Goal: Task Accomplishment & Management: Manage account settings

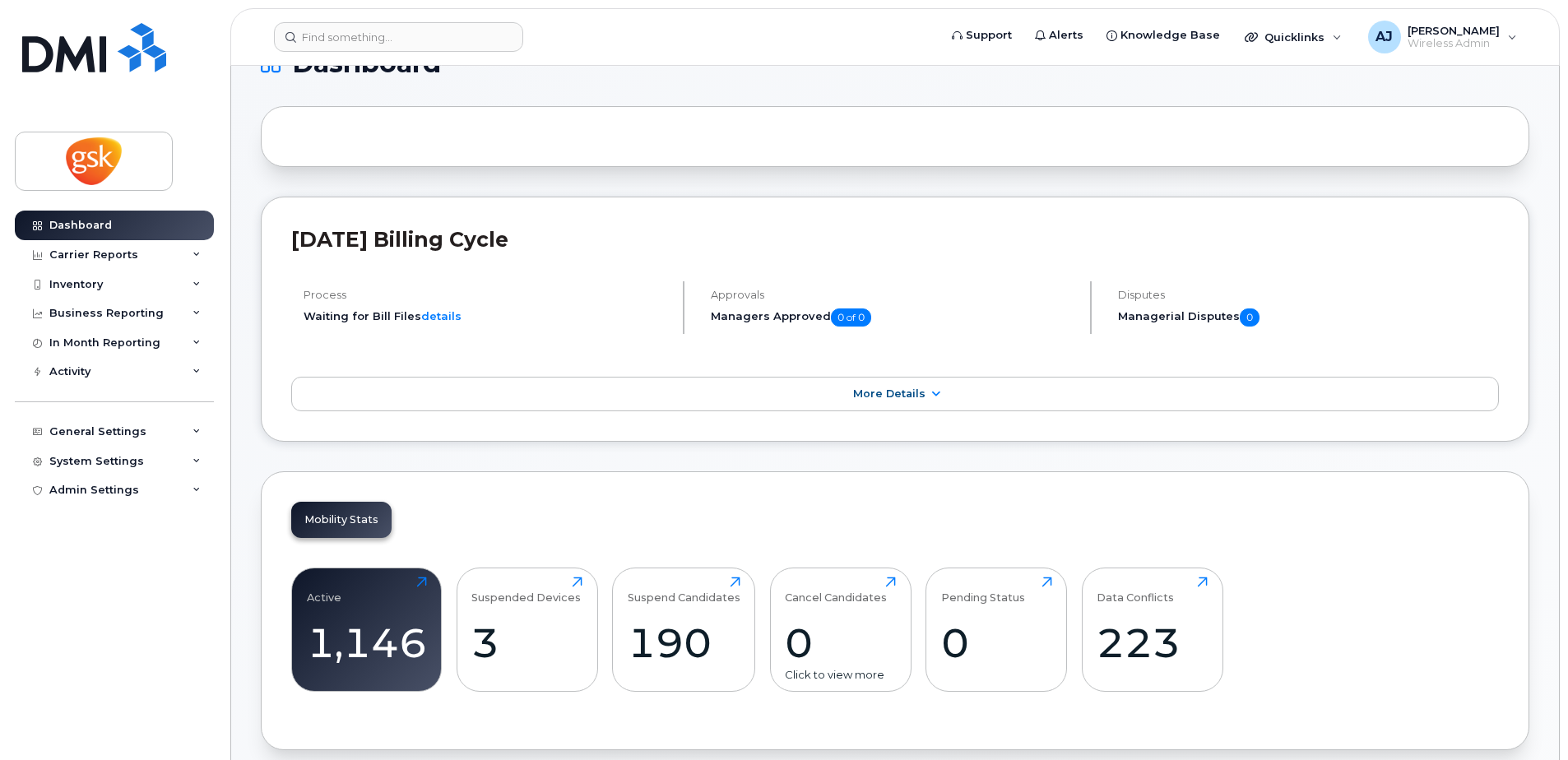
scroll to position [247, 0]
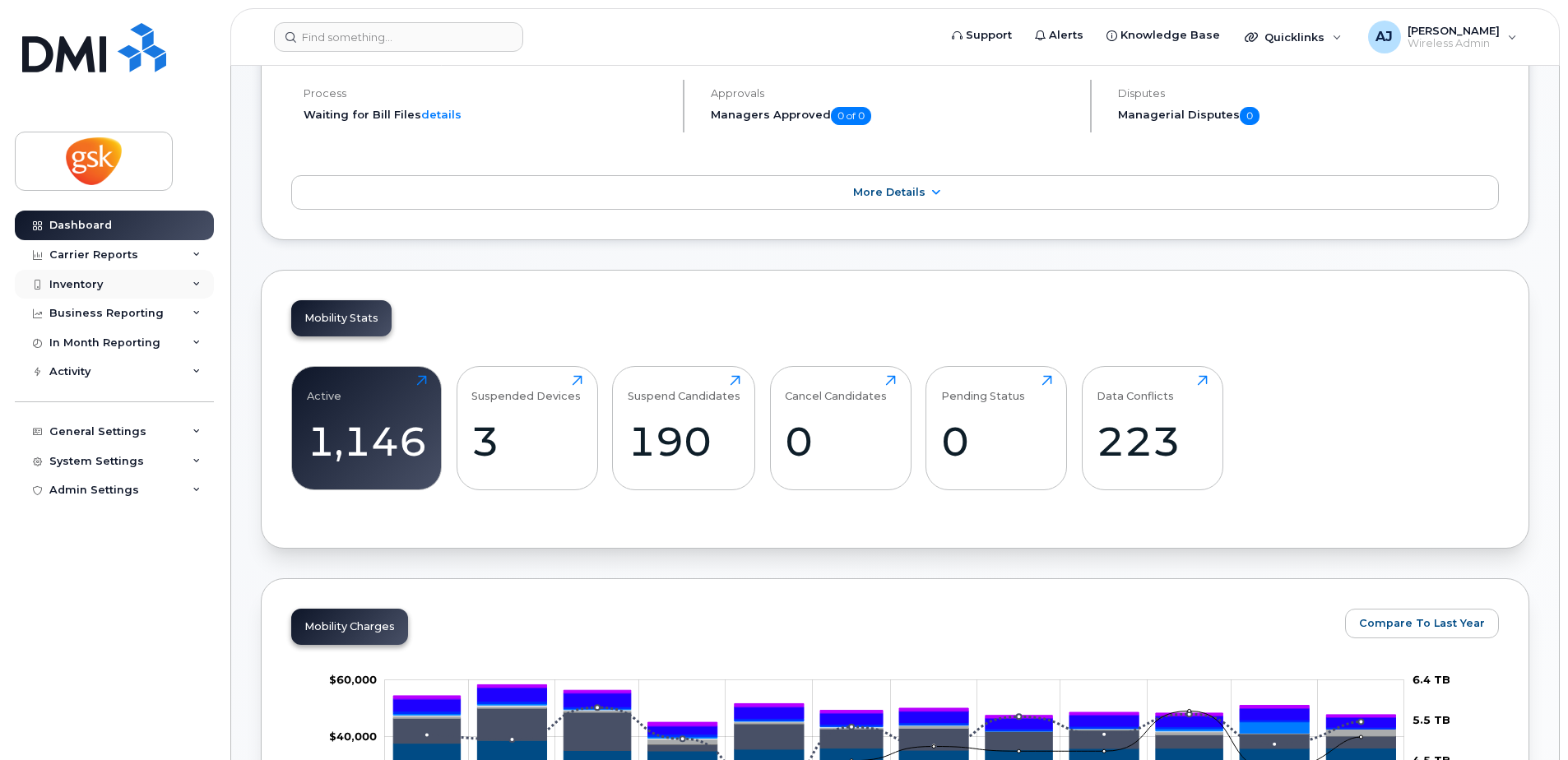
click at [98, 289] on div "Inventory" at bounding box center [76, 284] width 53 height 13
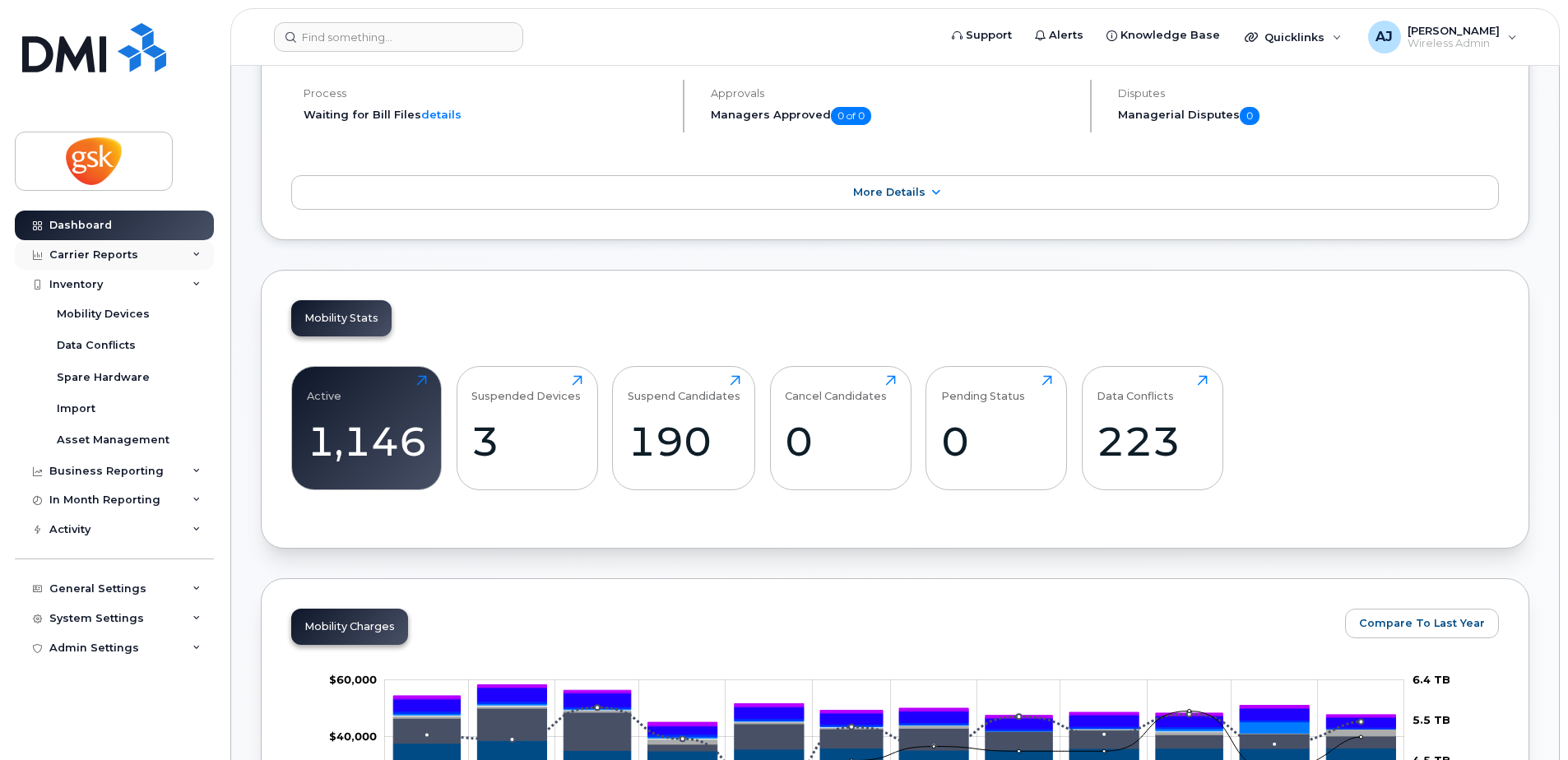
click at [102, 252] on div "Carrier Reports" at bounding box center [94, 255] width 89 height 13
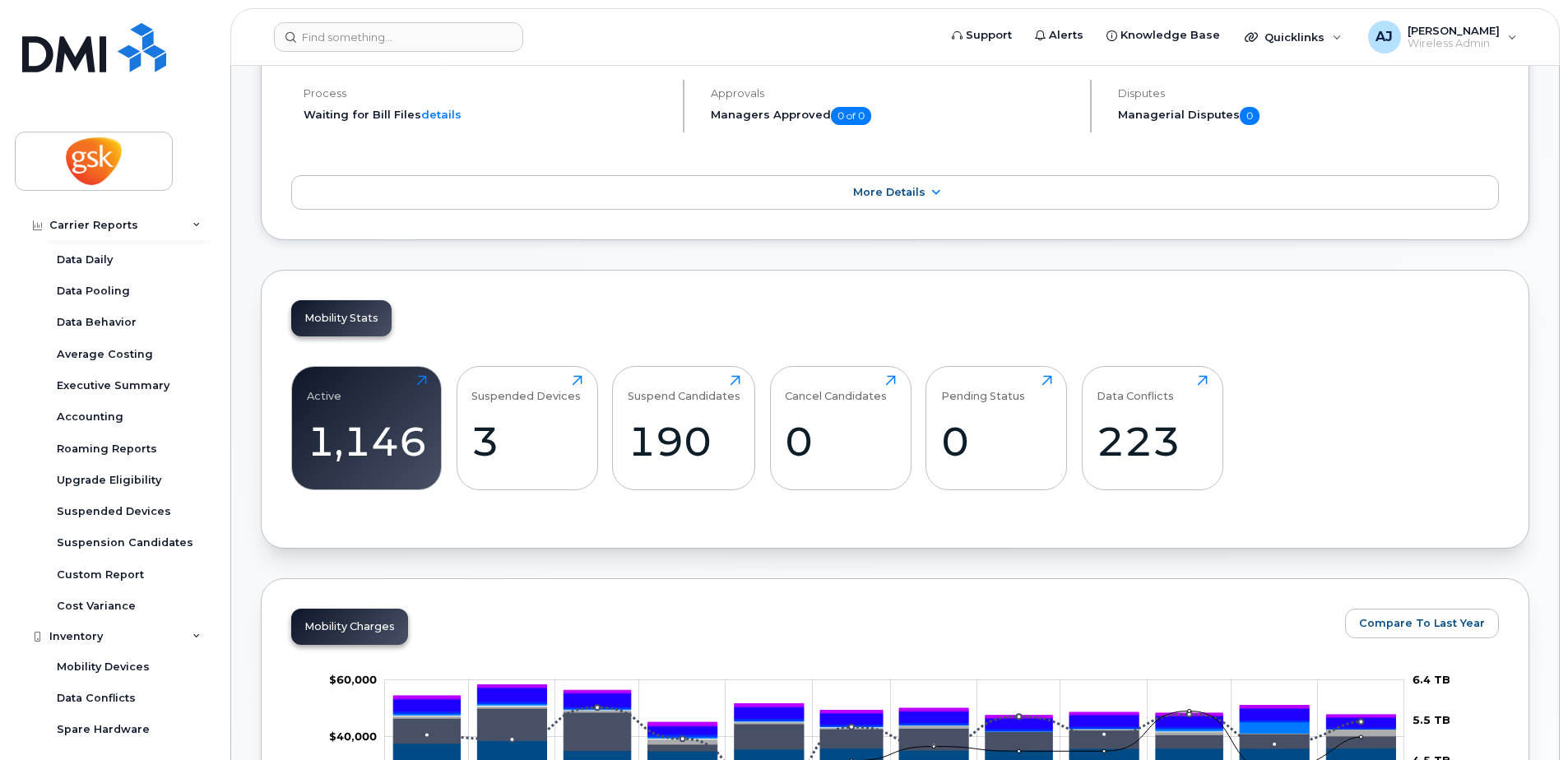
scroll to position [82, 0]
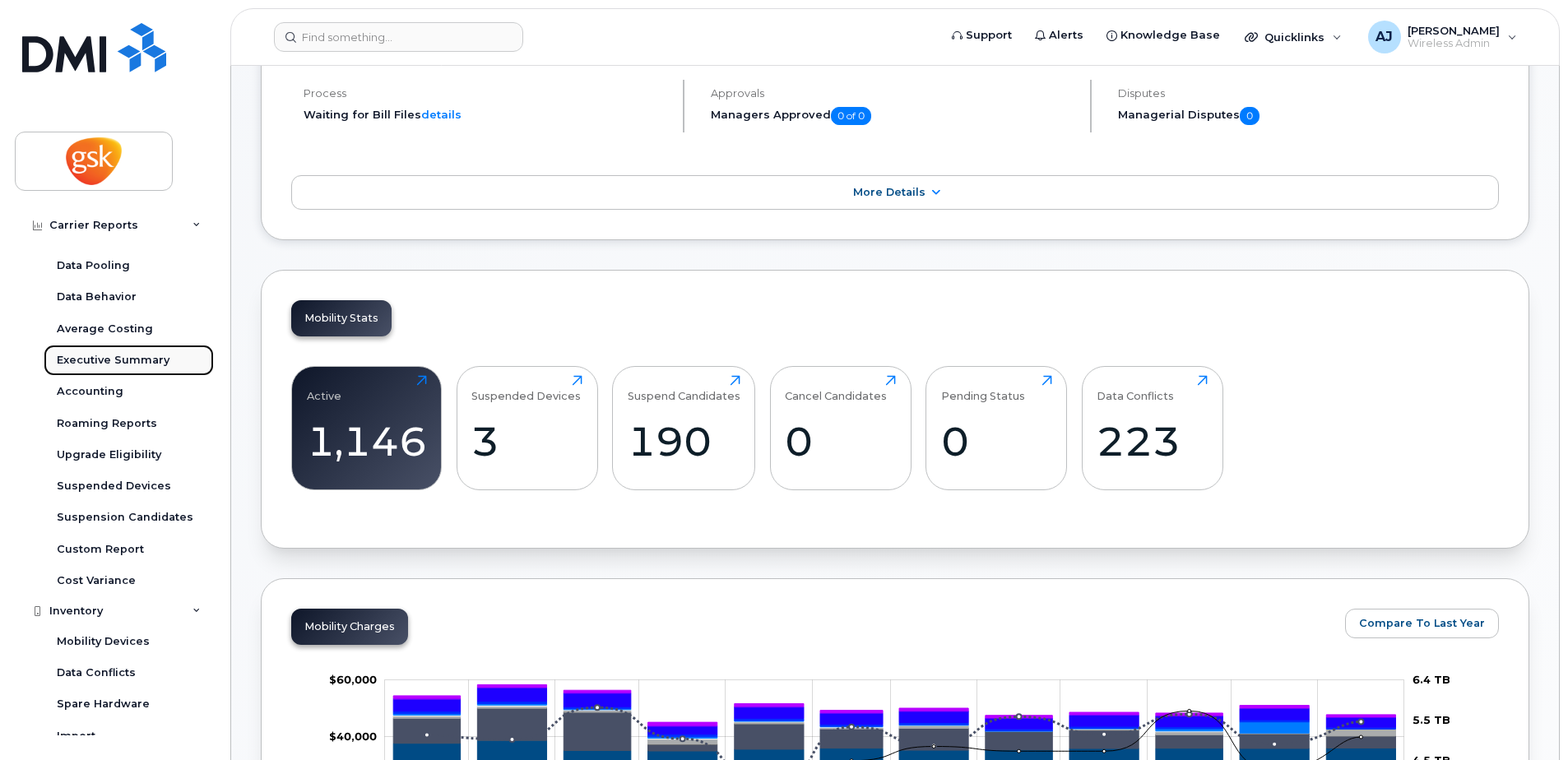
click at [119, 349] on link "Executive Summary" at bounding box center [128, 360] width 170 height 31
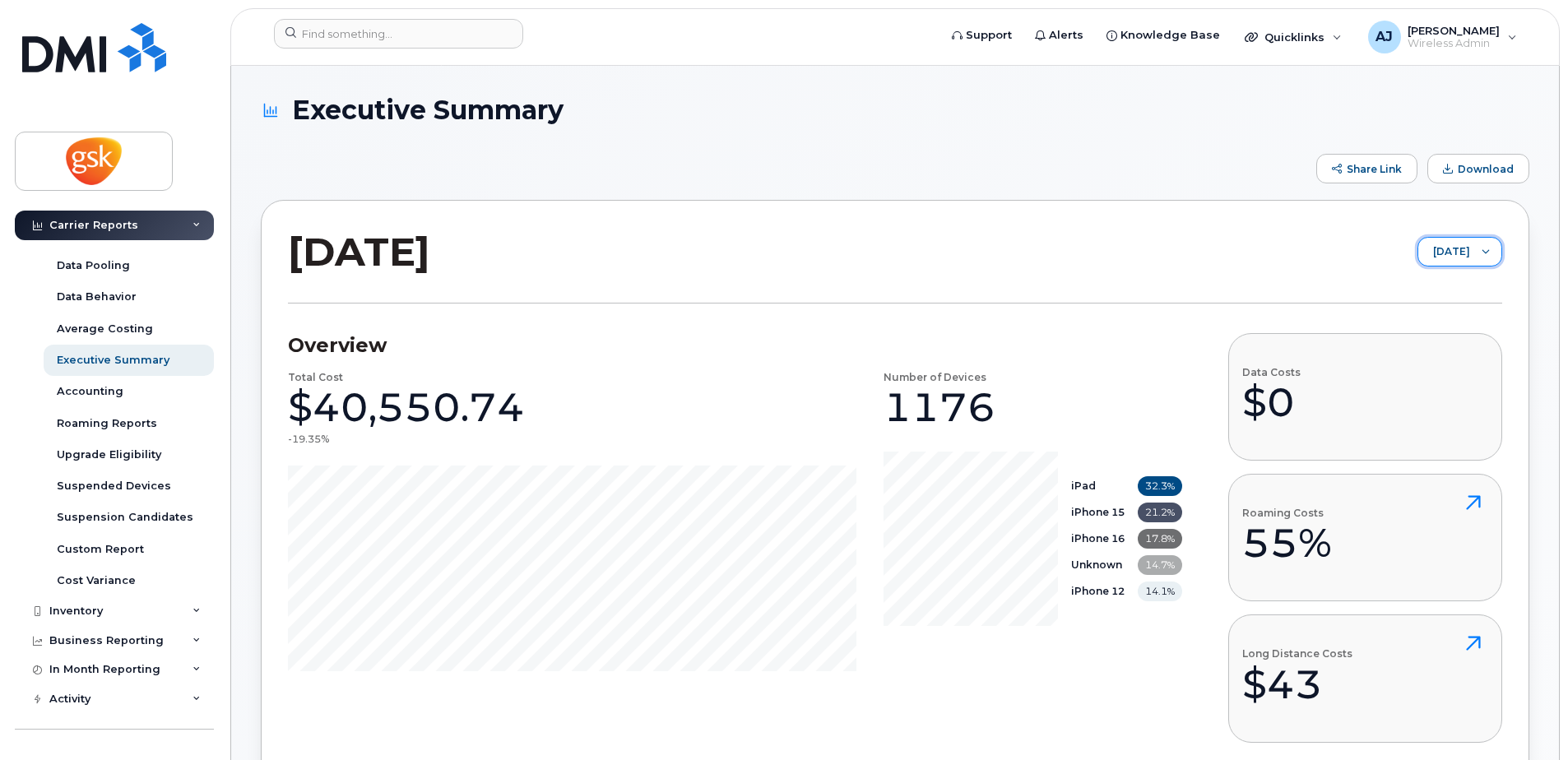
click at [1460, 250] on span "August 2025" at bounding box center [1444, 252] width 52 height 29
click at [1440, 273] on span "December 2024" at bounding box center [1423, 281] width 35 height 16
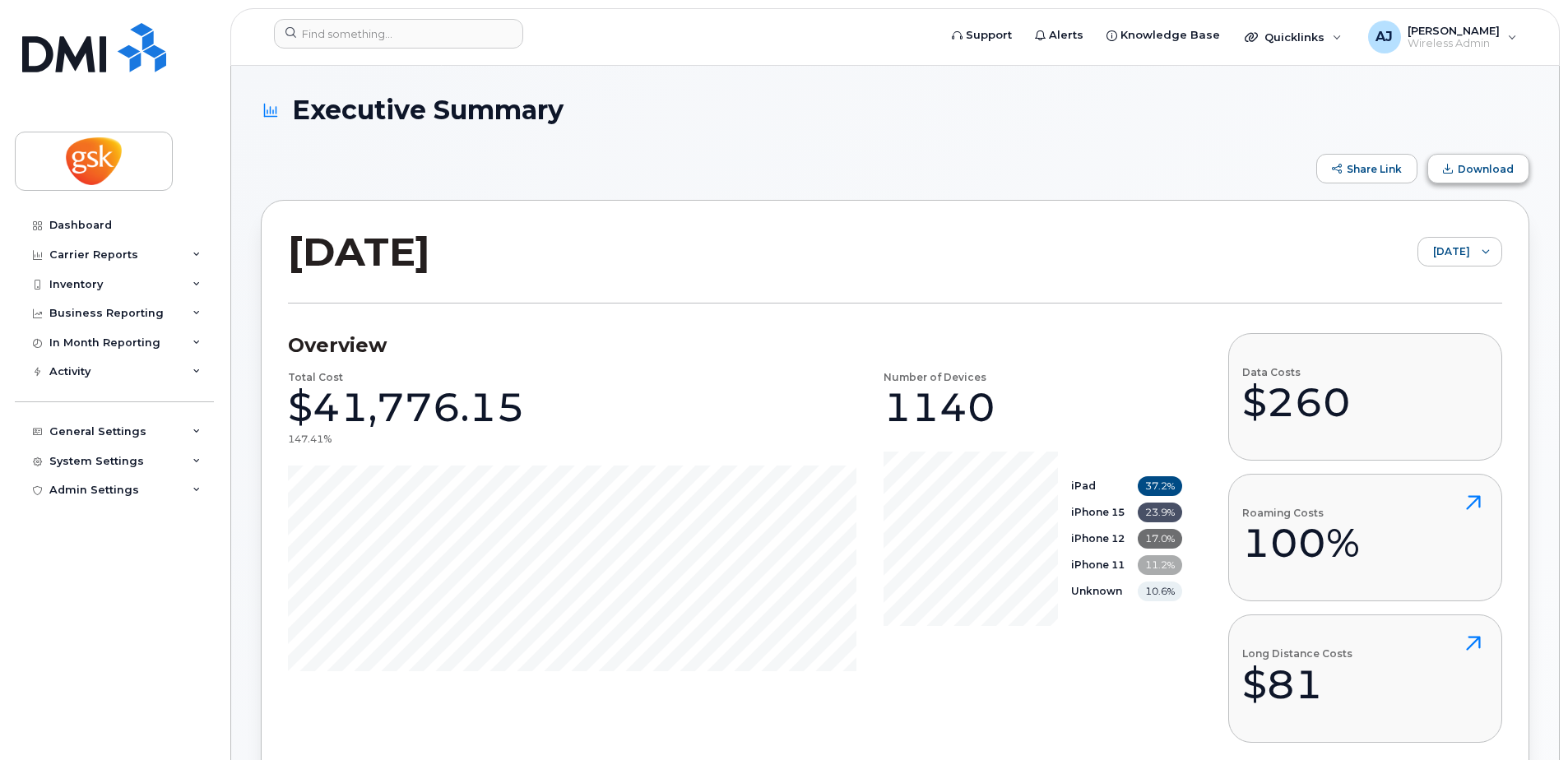
click at [1486, 164] on span "Download" at bounding box center [1486, 169] width 56 height 12
click at [1485, 247] on div at bounding box center [1486, 252] width 31 height 28
click at [1423, 393] on span "January 2025" at bounding box center [1405, 398] width 35 height 16
click at [1485, 167] on span "Download" at bounding box center [1486, 169] width 56 height 12
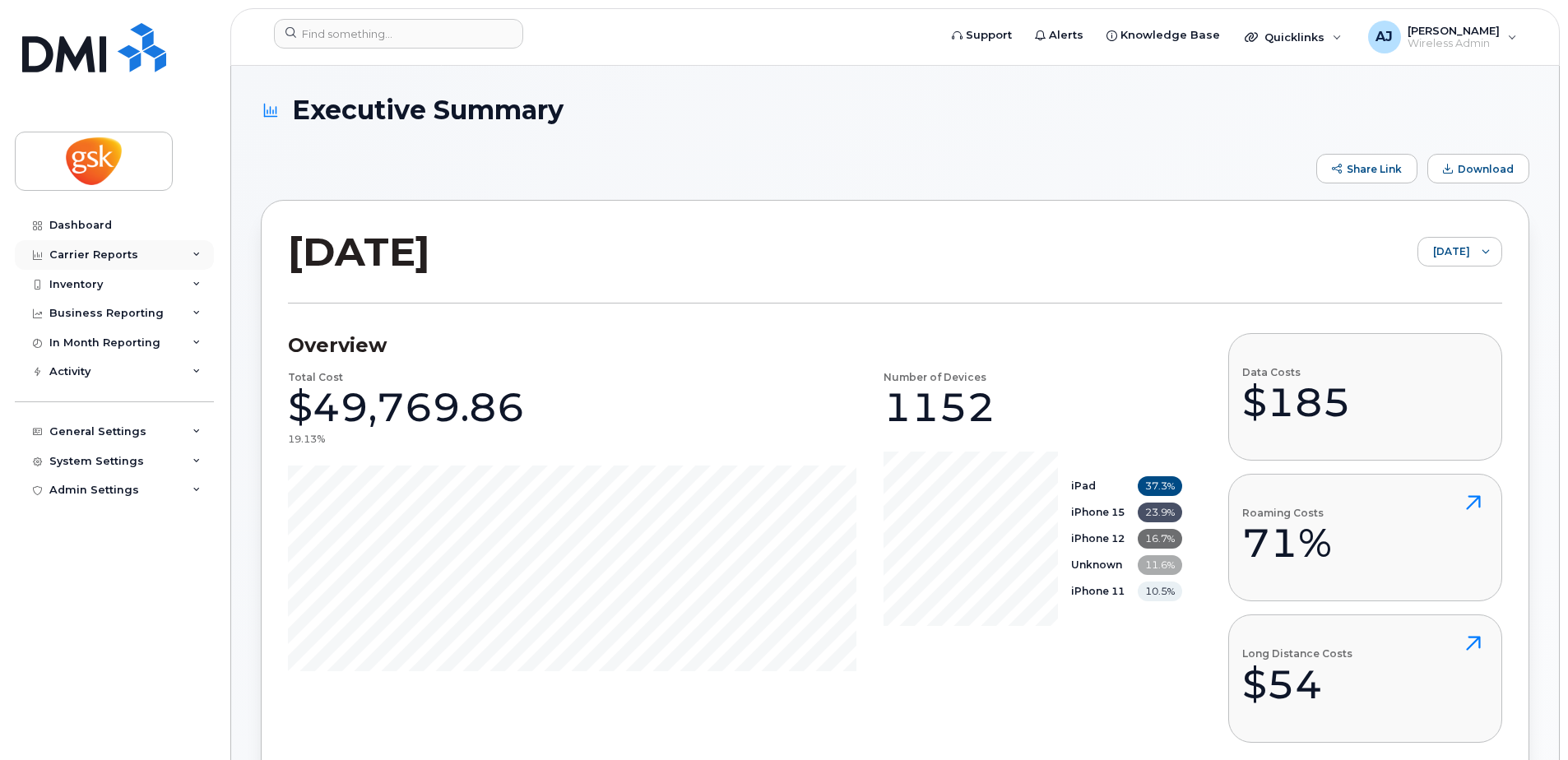
click at [154, 252] on div "Carrier Reports" at bounding box center [114, 254] width 199 height 29
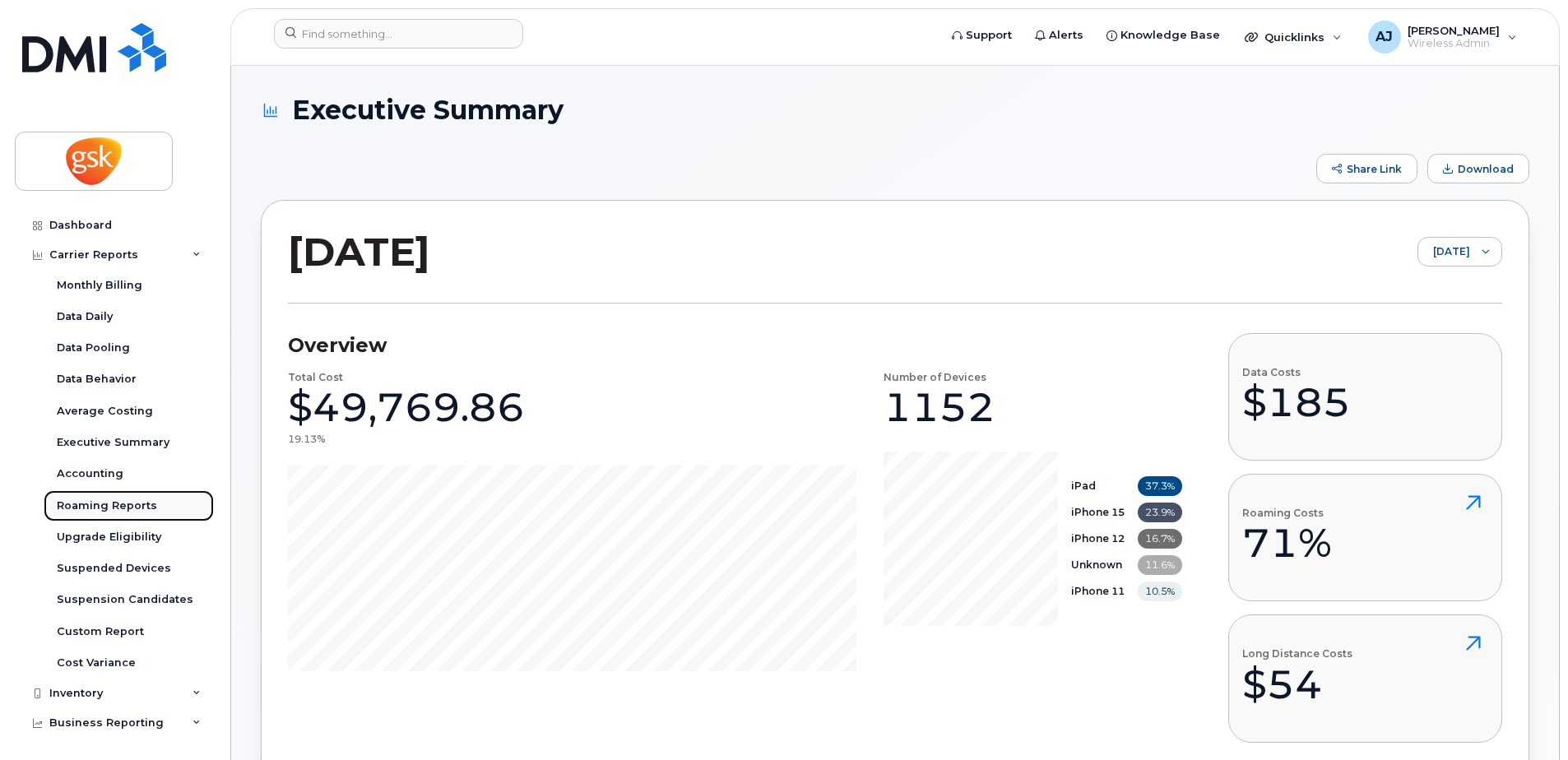
click at [125, 503] on div "Roaming Reports" at bounding box center [106, 506] width 100 height 15
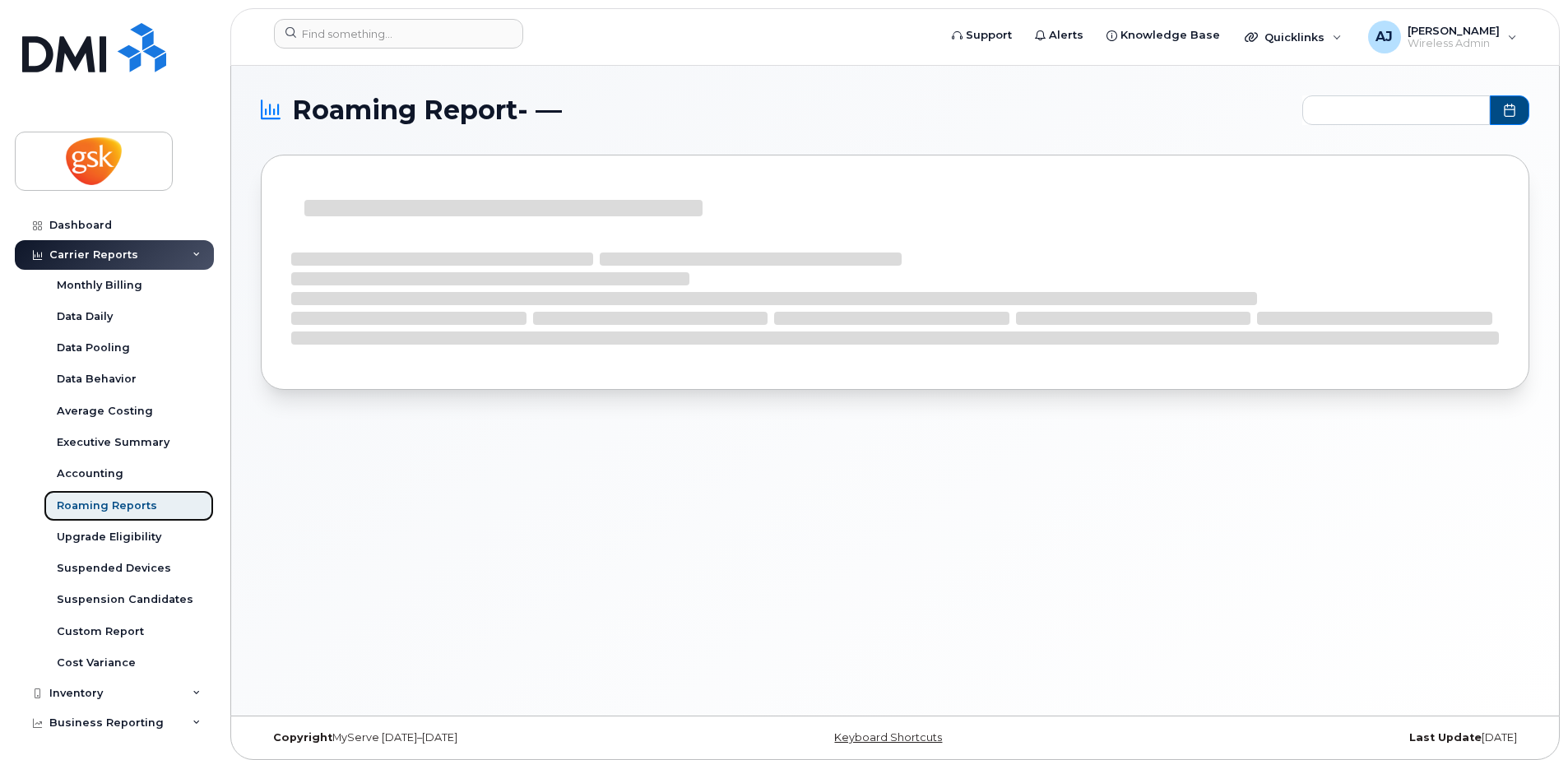
type input "2024-10 - 2025-08"
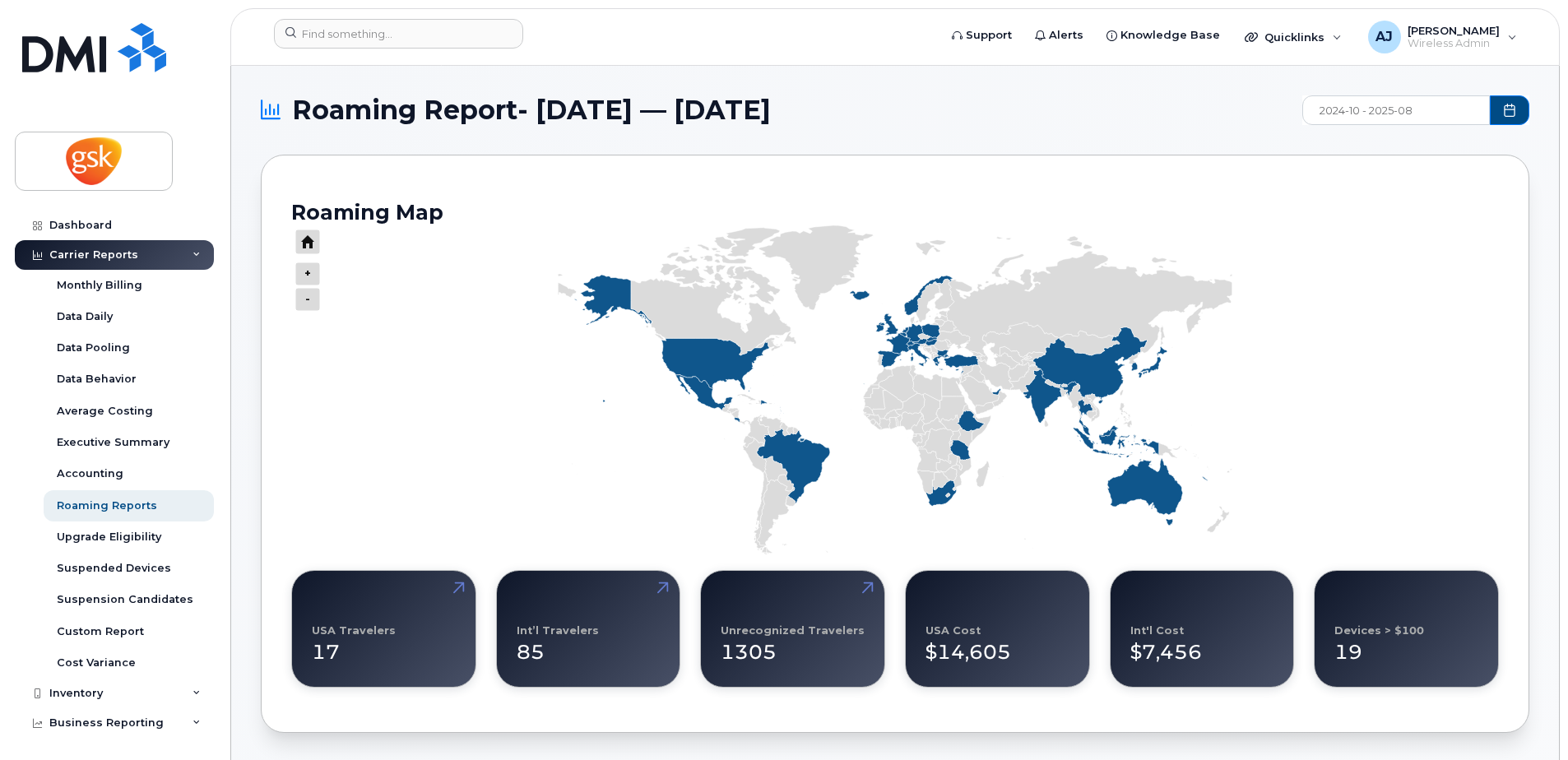
click at [573, 631] on div "Int’l Travelers" at bounding box center [557, 631] width 82 height 12
click at [997, 392] on icon "Series" at bounding box center [895, 391] width 674 height 330
click at [997, 391] on icon "Series" at bounding box center [895, 391] width 674 height 330
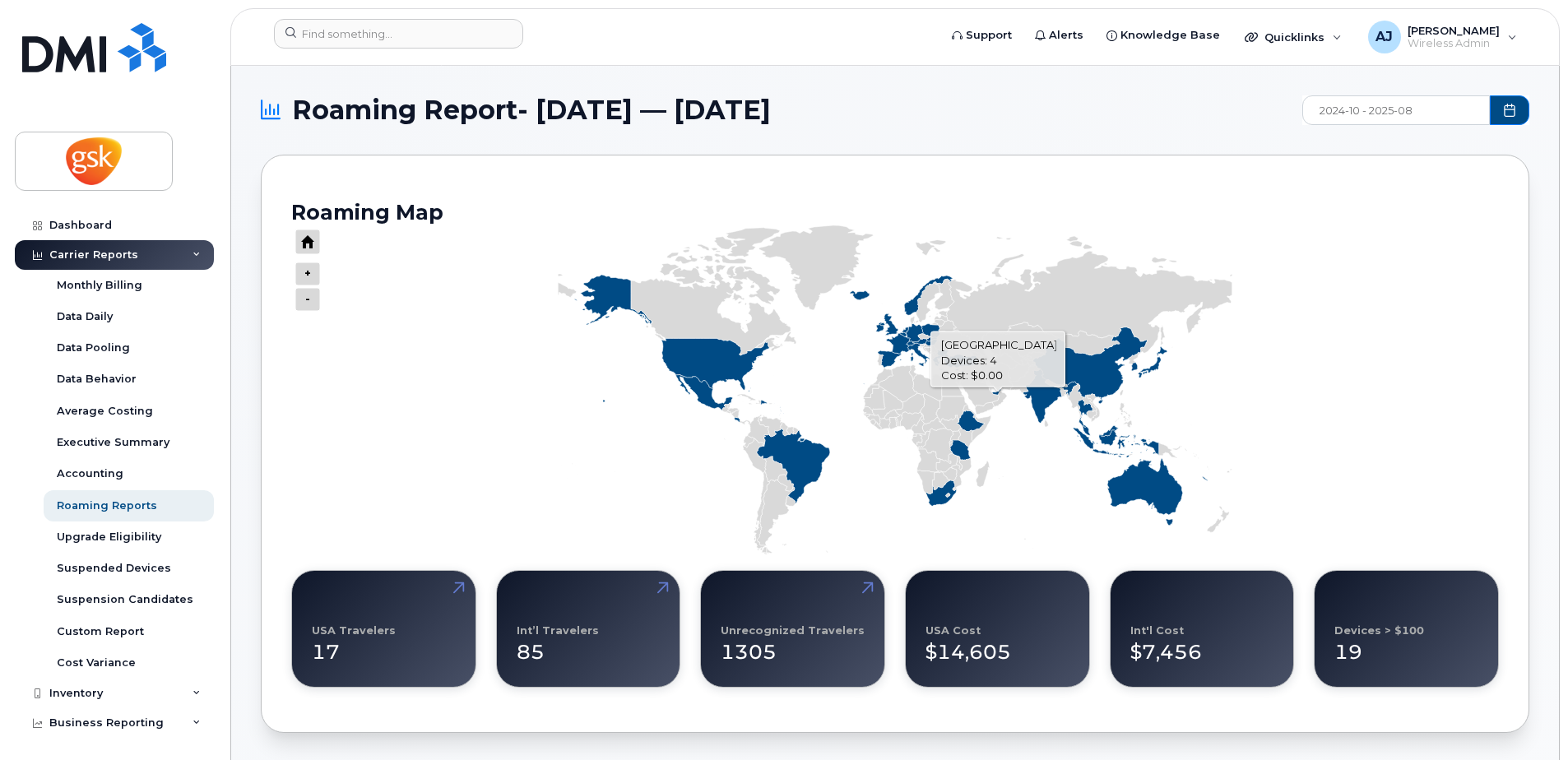
click at [998, 392] on icon "Series" at bounding box center [996, 391] width 9 height 6
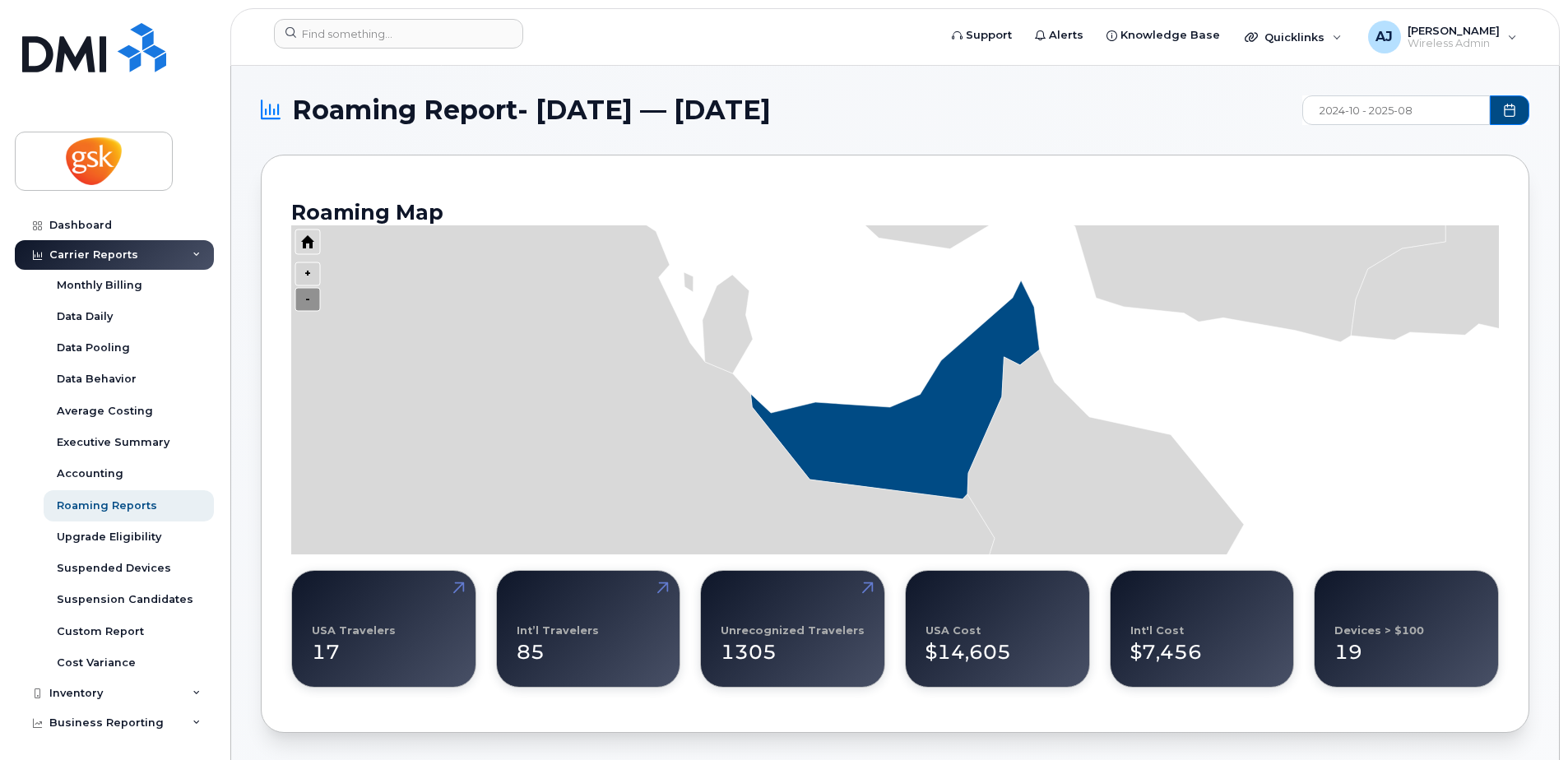
click at [307, 299] on icon "Press ENTER to zoom in" at bounding box center [307, 299] width 25 height 23
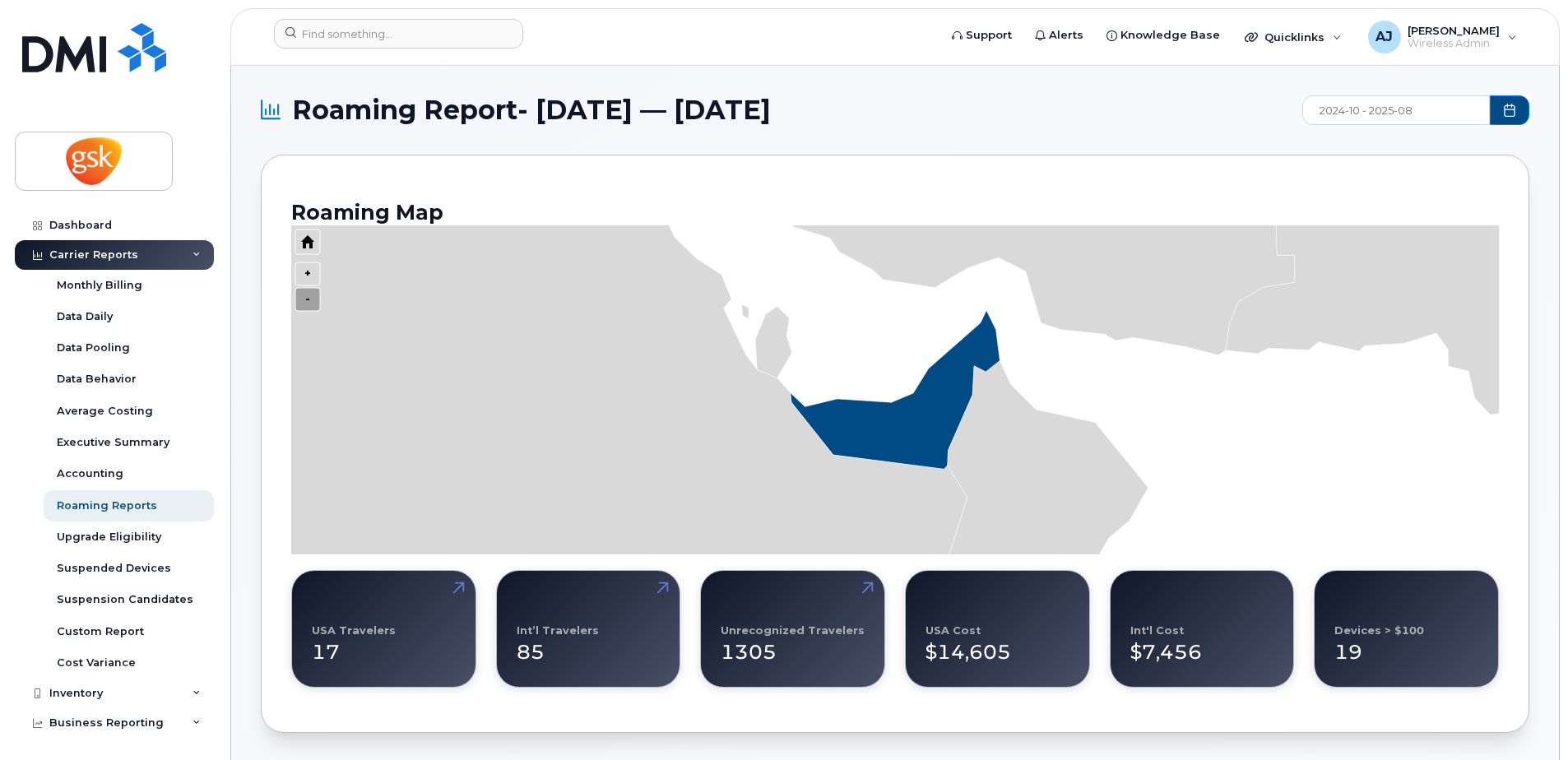
click at [307, 299] on icon "Press ENTER to zoom in" at bounding box center [307, 299] width 25 height 23
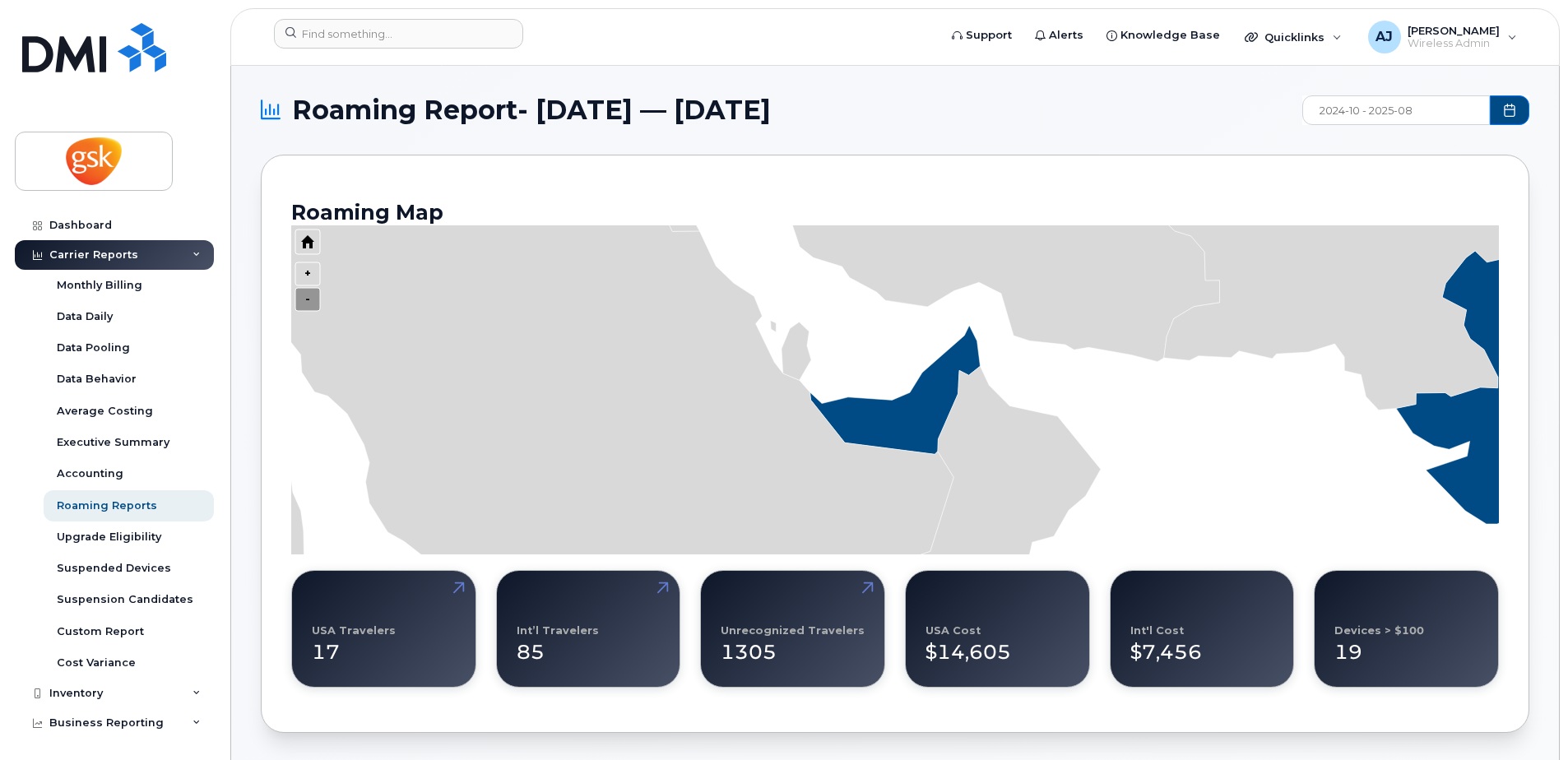
click at [307, 299] on icon "Press ENTER to zoom in" at bounding box center [307, 299] width 25 height 23
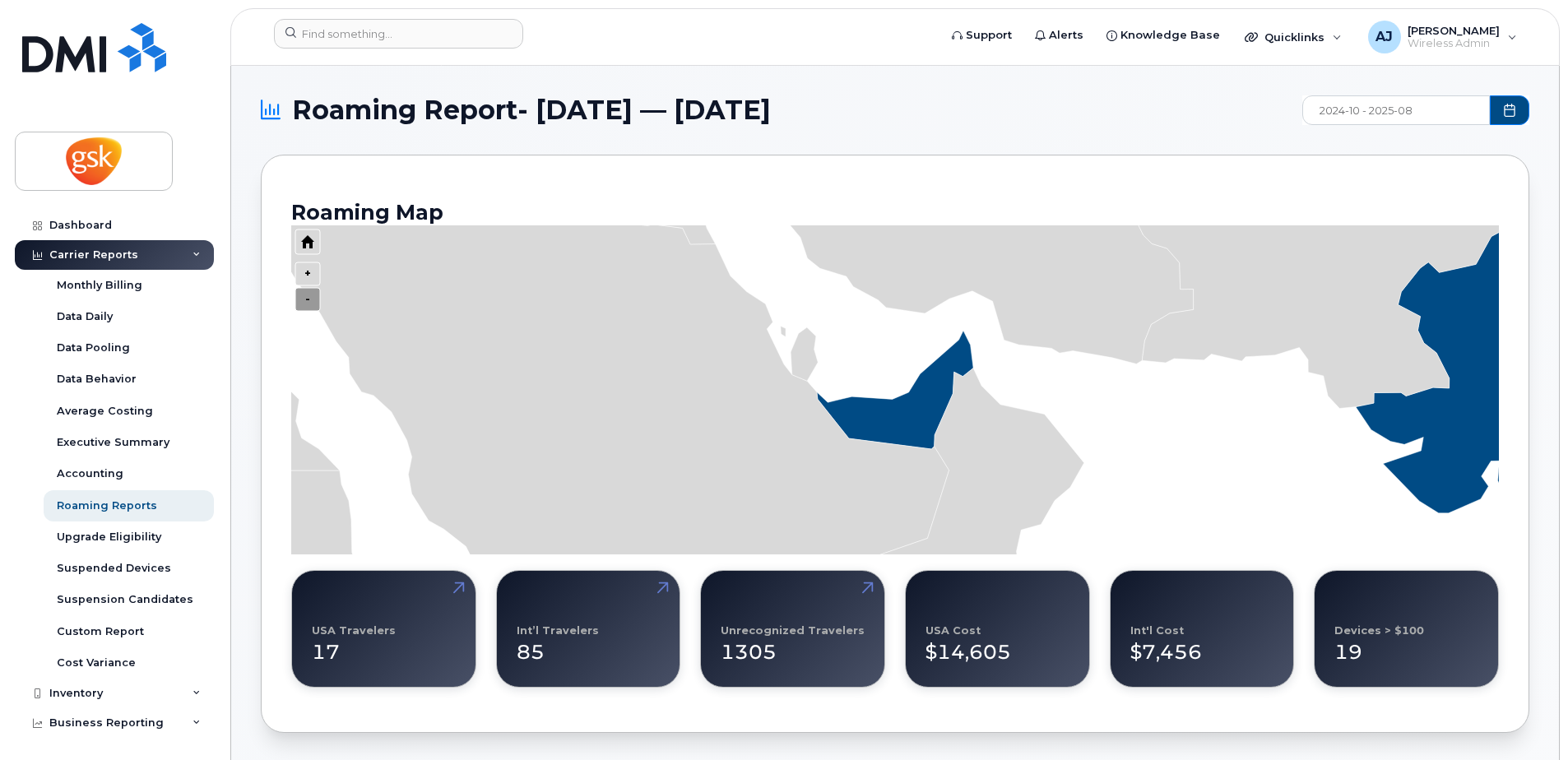
click at [307, 299] on icon "Press ENTER to zoom in" at bounding box center [307, 299] width 25 height 23
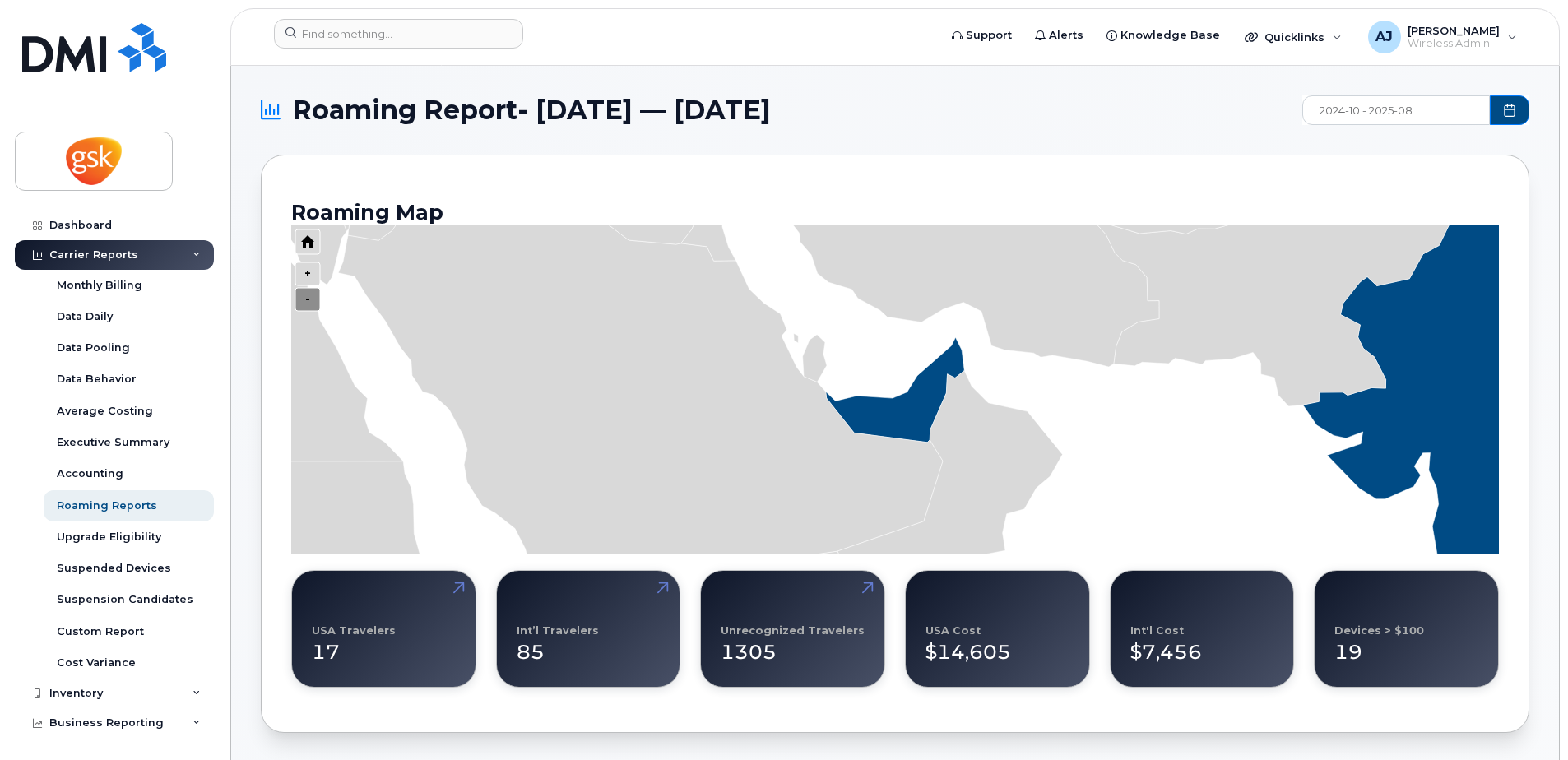
click at [307, 299] on icon "Press ENTER to zoom in" at bounding box center [307, 299] width 25 height 23
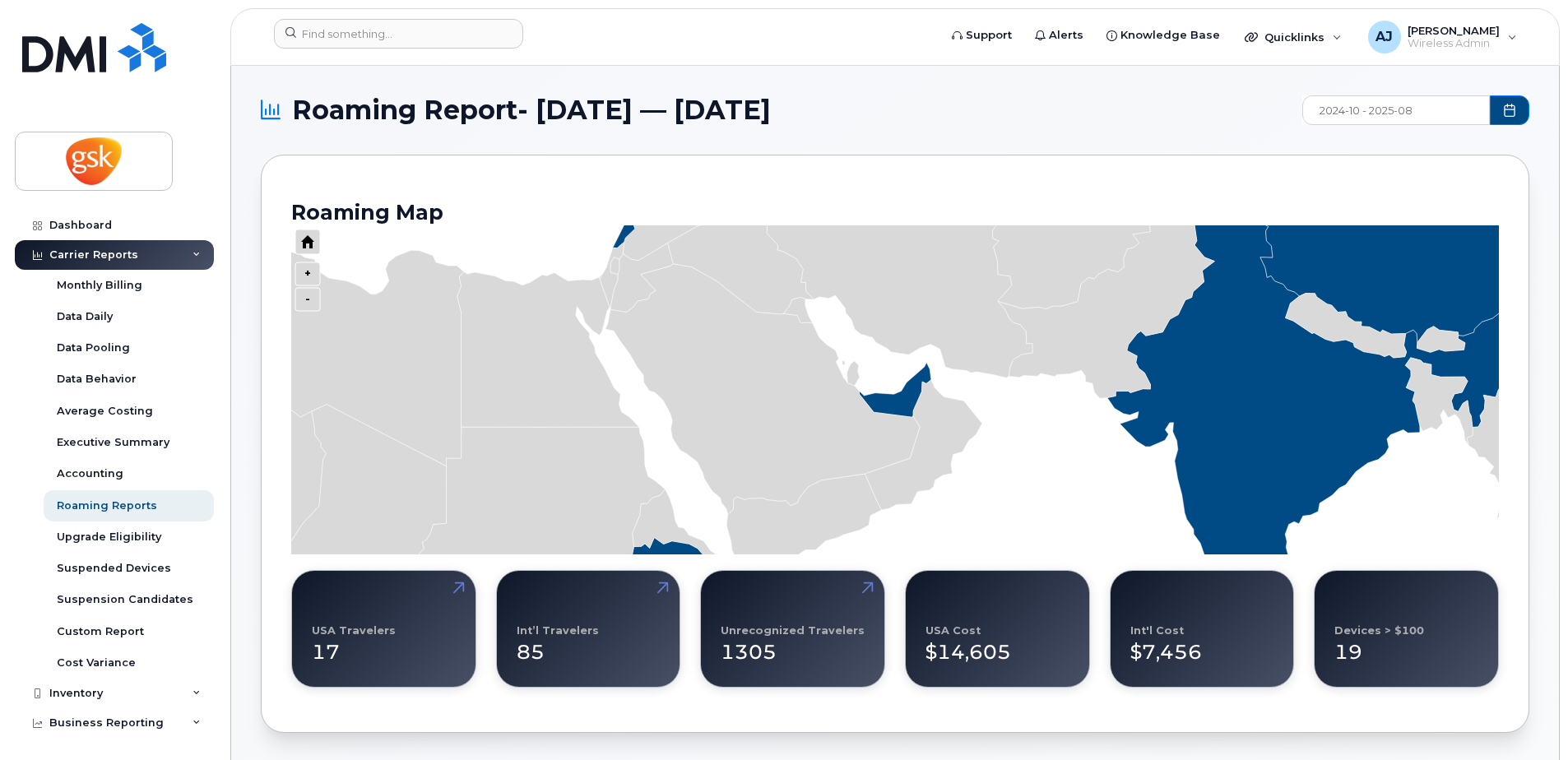
click at [580, 632] on div "Int’l Travelers" at bounding box center [557, 631] width 82 height 12
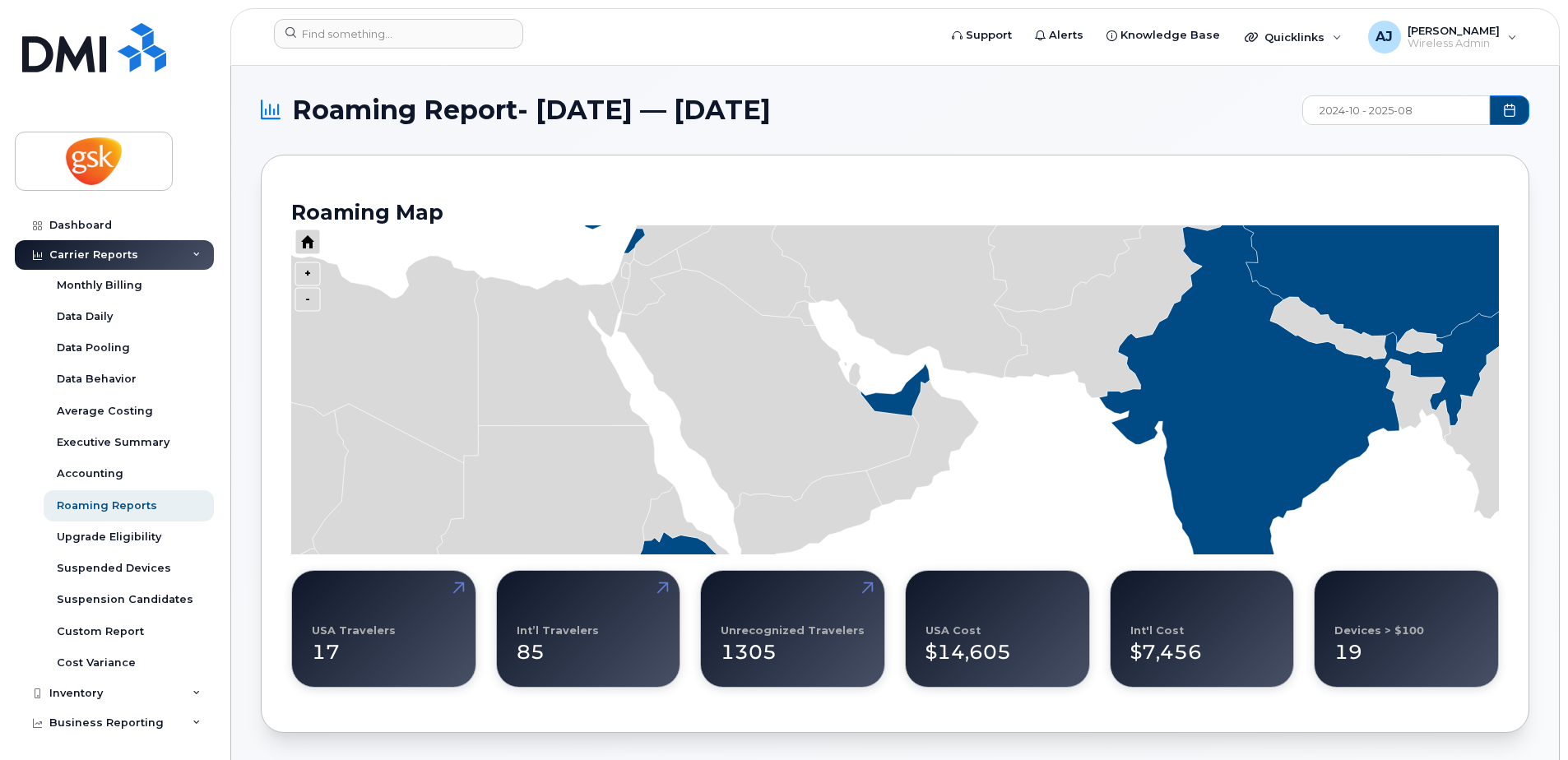
click at [547, 663] on div "85" at bounding box center [588, 646] width 144 height 43
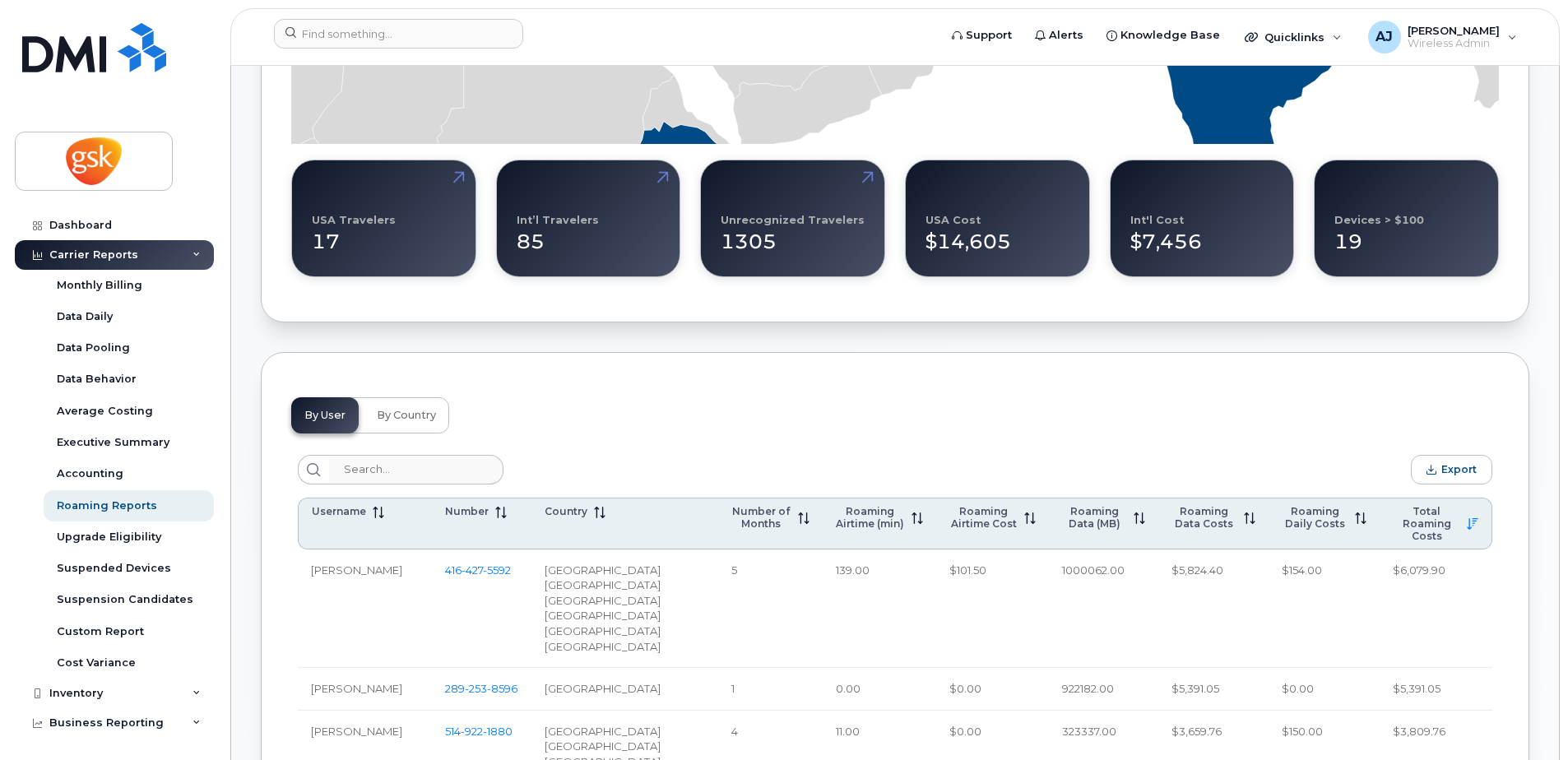
scroll to position [411, 0]
click at [663, 178] on link at bounding box center [660, 206] width 40 height 95
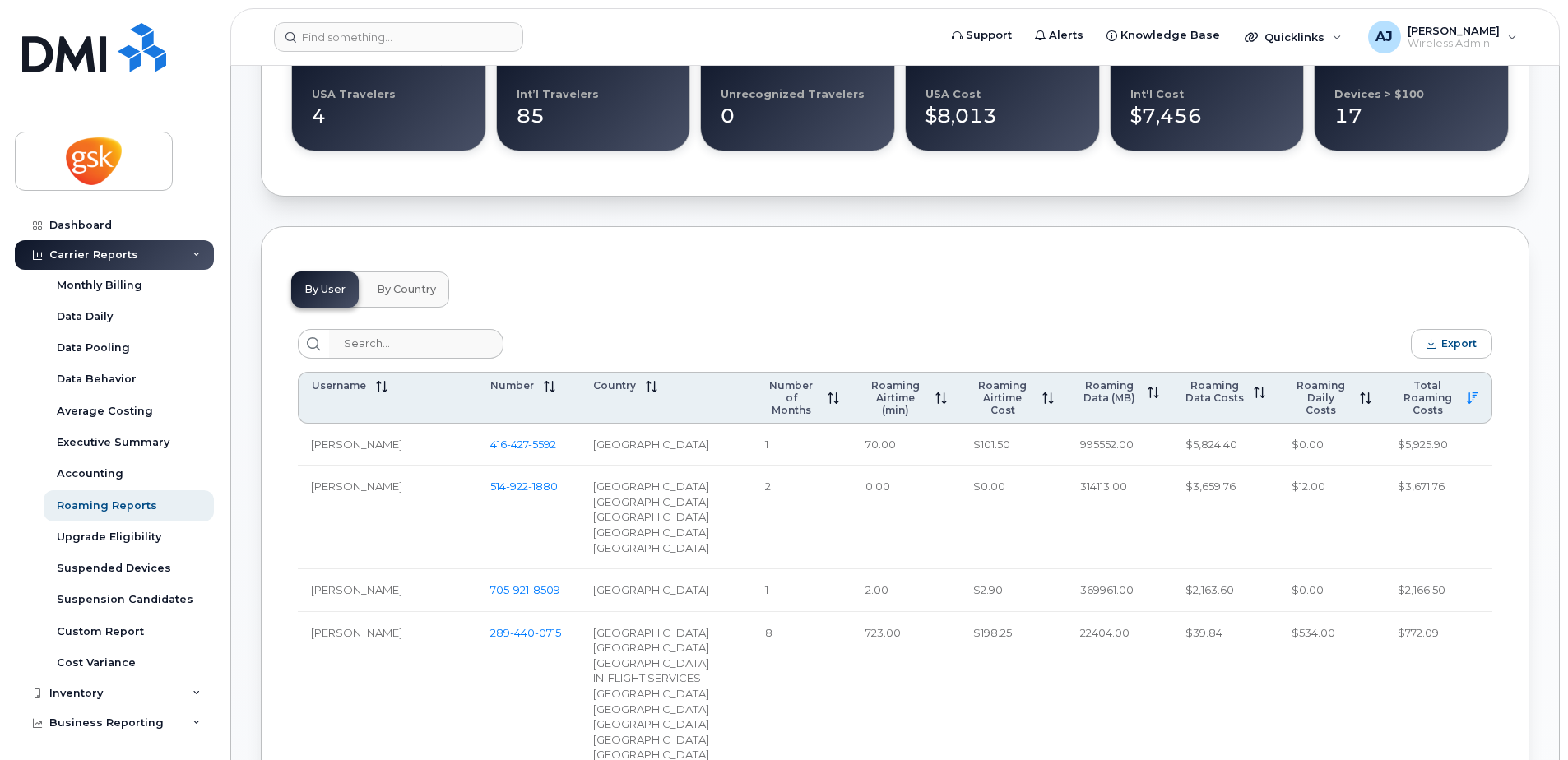
scroll to position [576, 0]
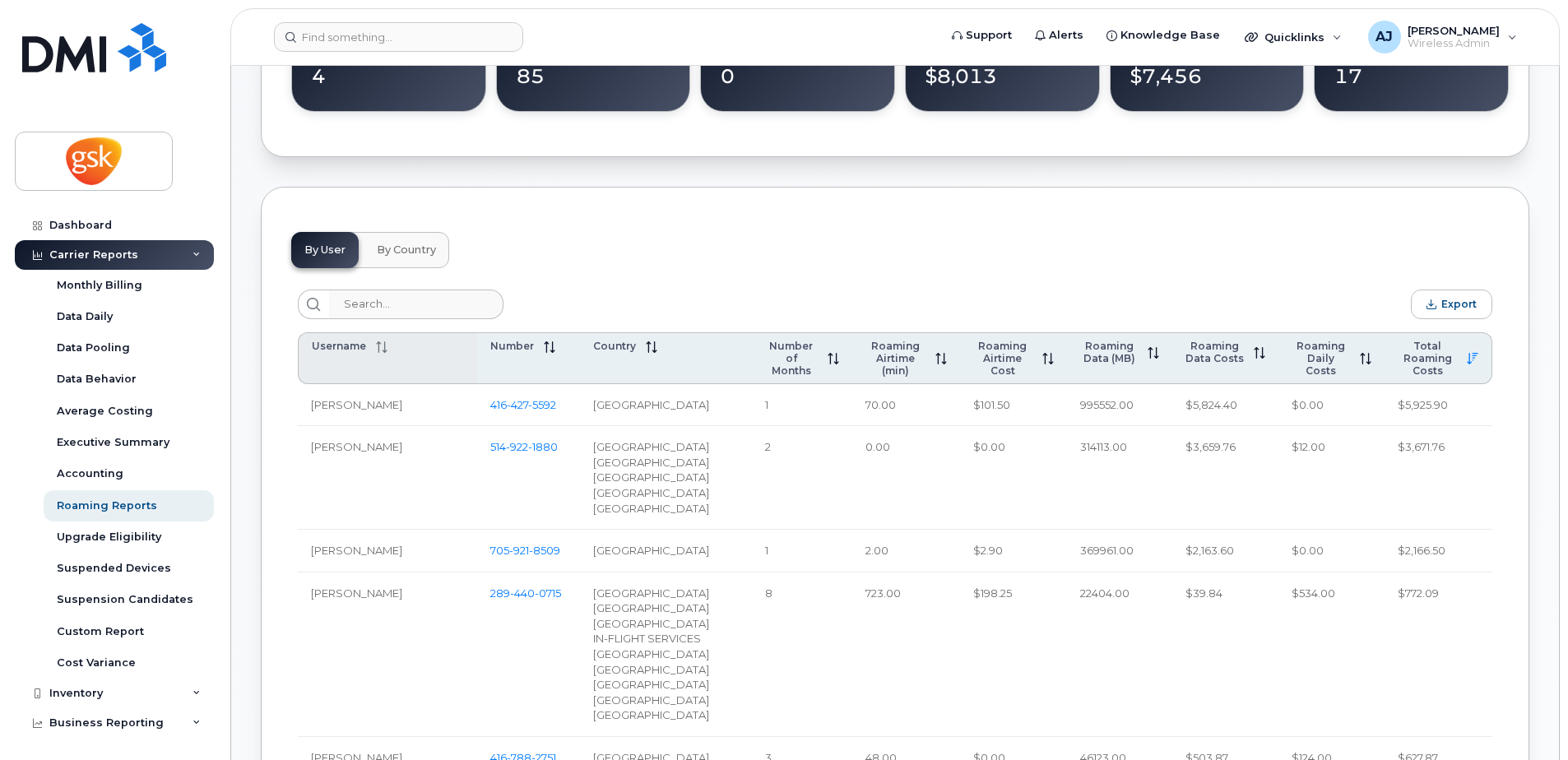
click at [379, 347] on icon at bounding box center [381, 346] width 12 height 12
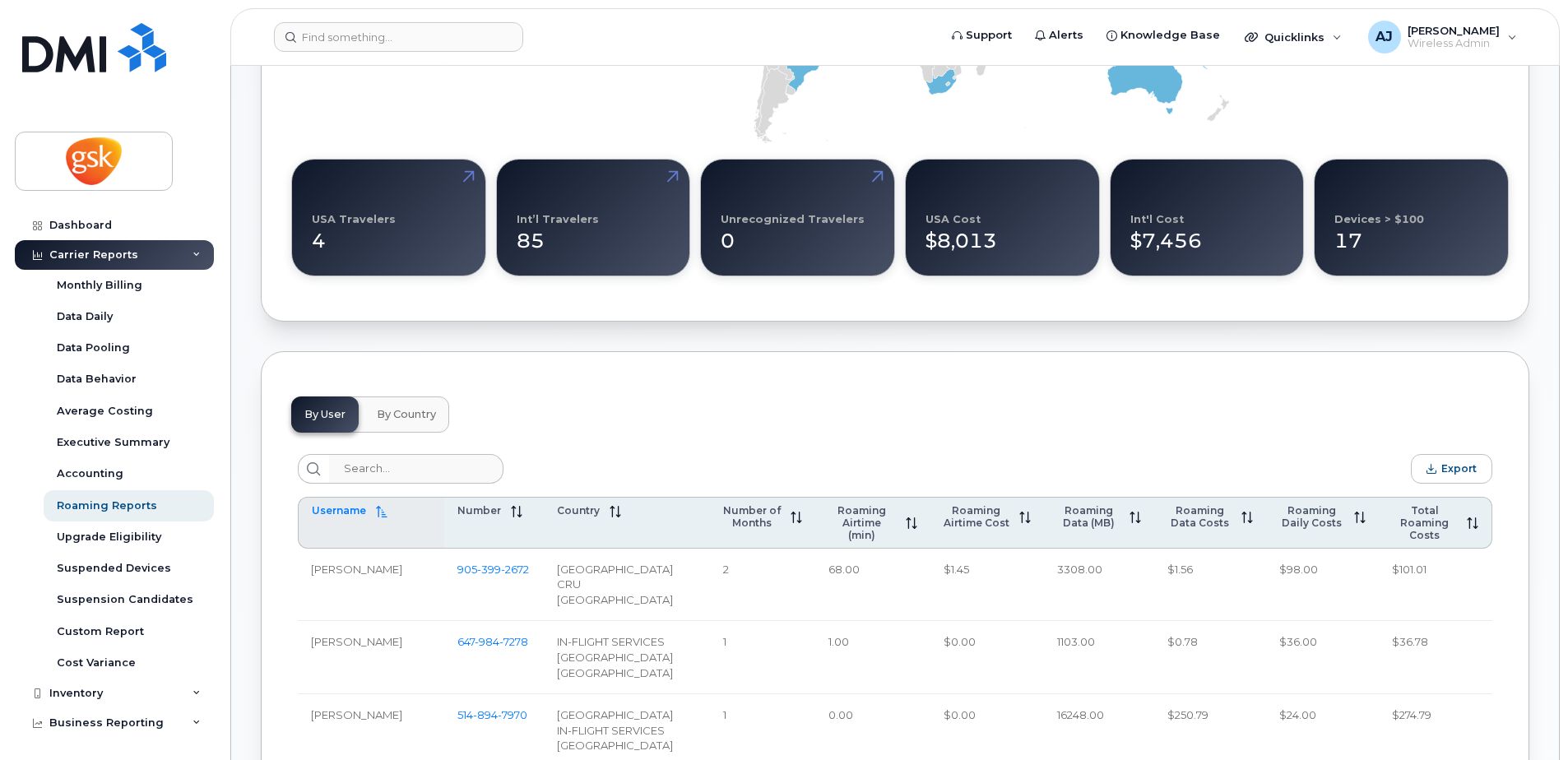
scroll to position [0, 0]
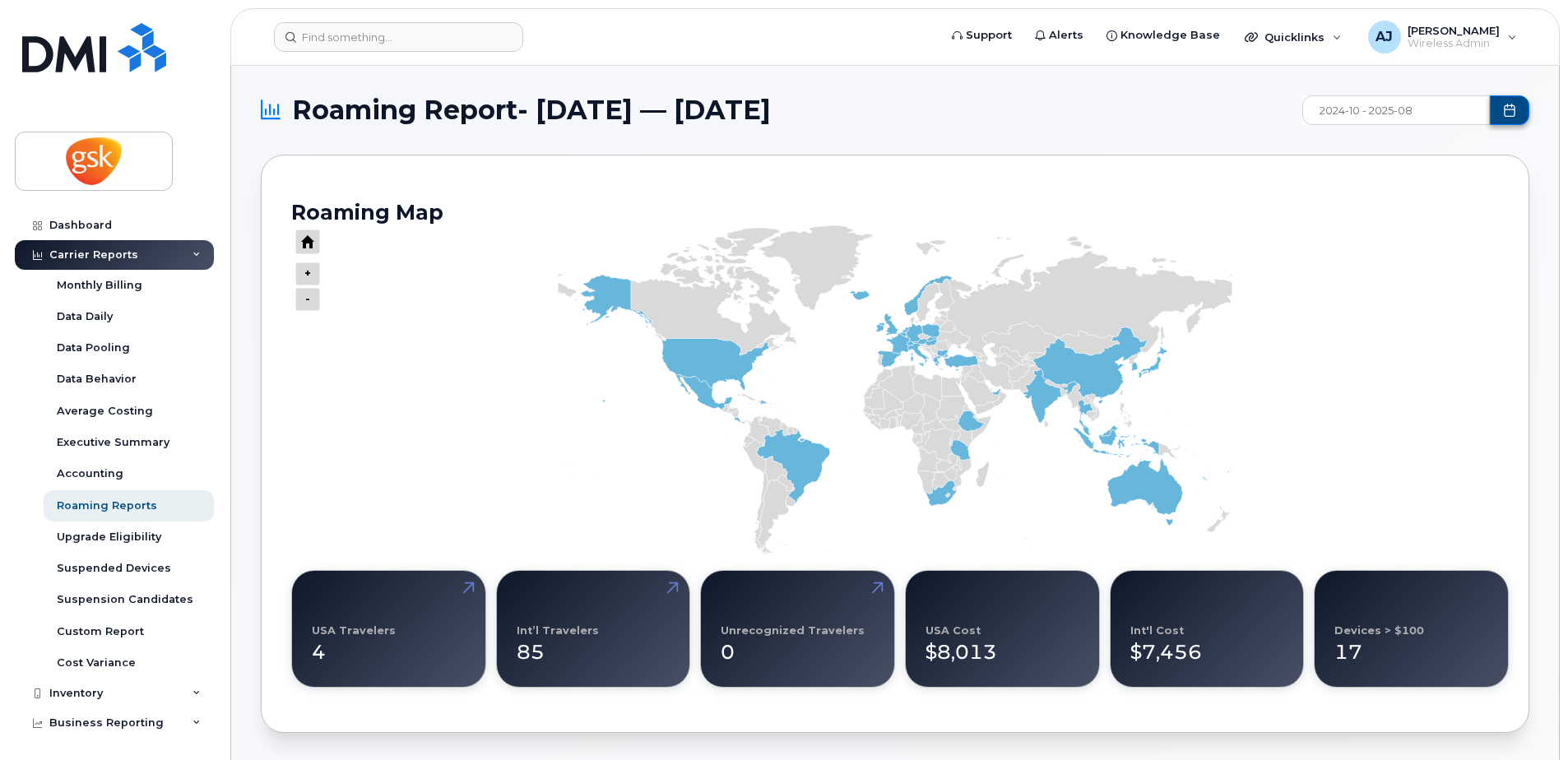
click at [1519, 108] on button "Choose Date" at bounding box center [1510, 110] width 40 height 29
click at [1330, 156] on div "2025" at bounding box center [1416, 151] width 226 height 50
click at [1331, 151] on icon "Previous Year" at bounding box center [1334, 151] width 10 height 13
click at [1491, 283] on span "Dec" at bounding box center [1490, 286] width 75 height 29
click at [1500, 289] on span "Dec Dec" at bounding box center [1490, 286] width 75 height 29
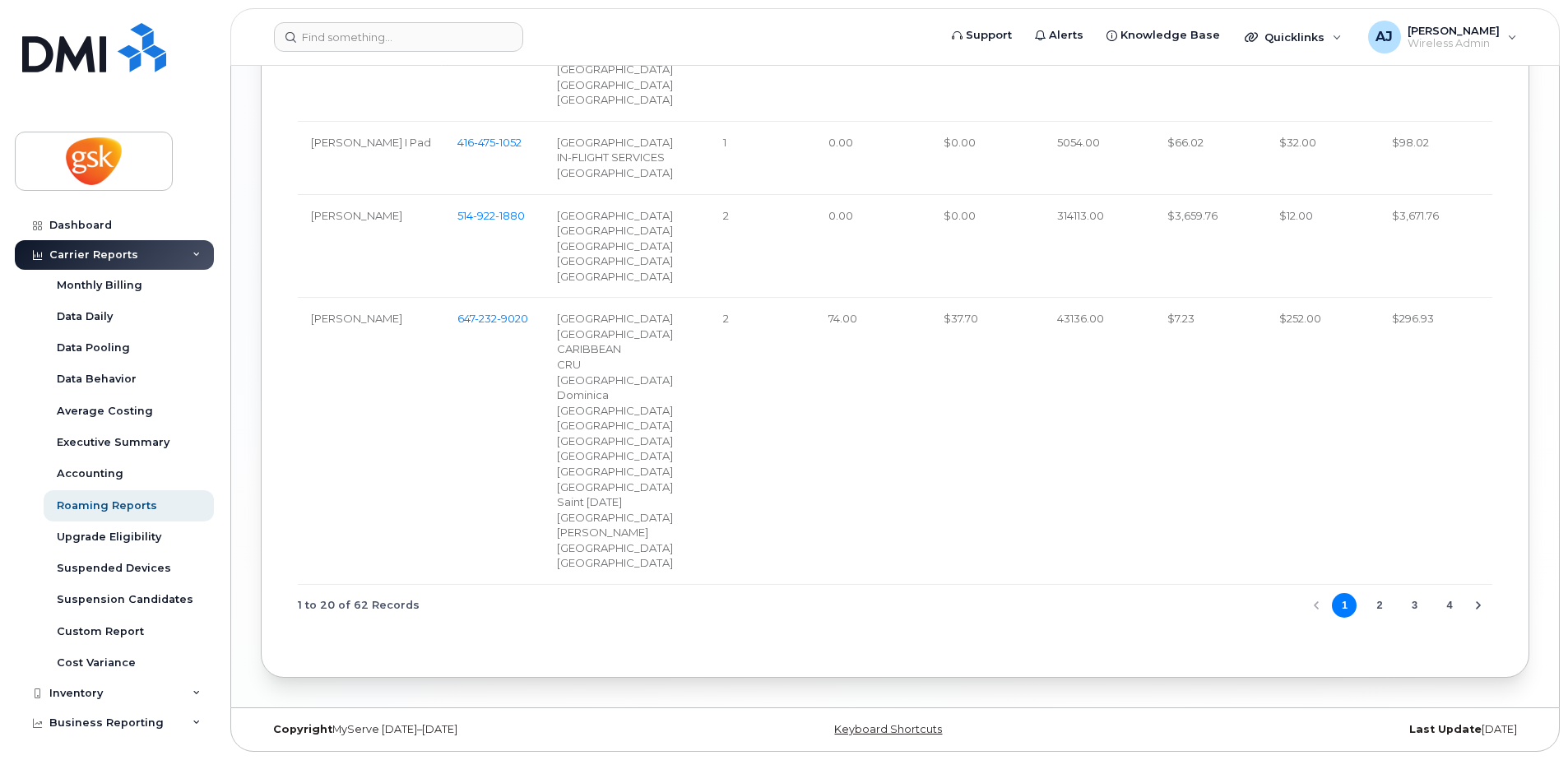
scroll to position [2431, 0]
click at [641, 273] on div "United Kingdom" at bounding box center [627, 277] width 140 height 16
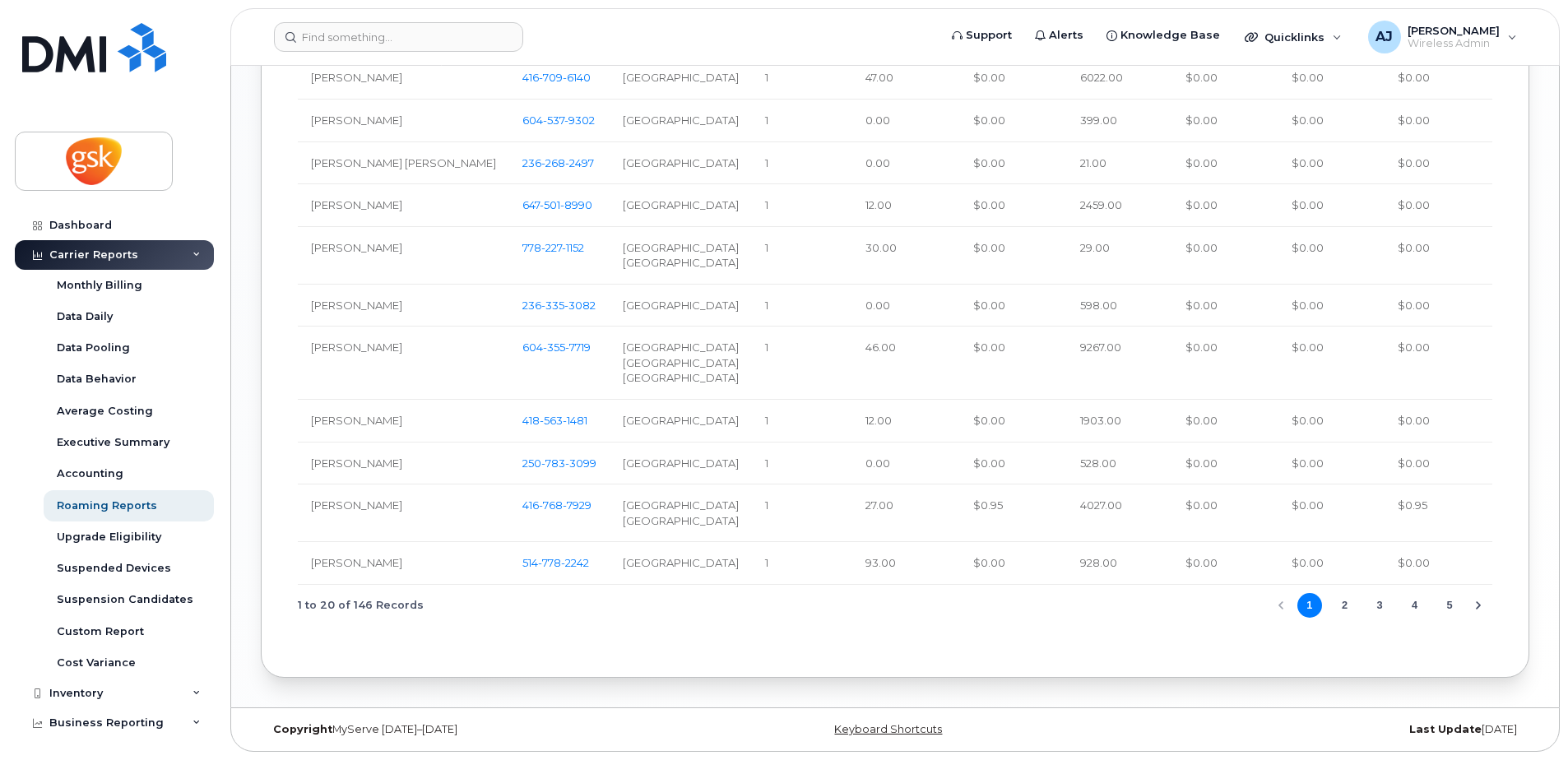
scroll to position [1590, 0]
click at [1347, 607] on button "2" at bounding box center [1345, 606] width 25 height 25
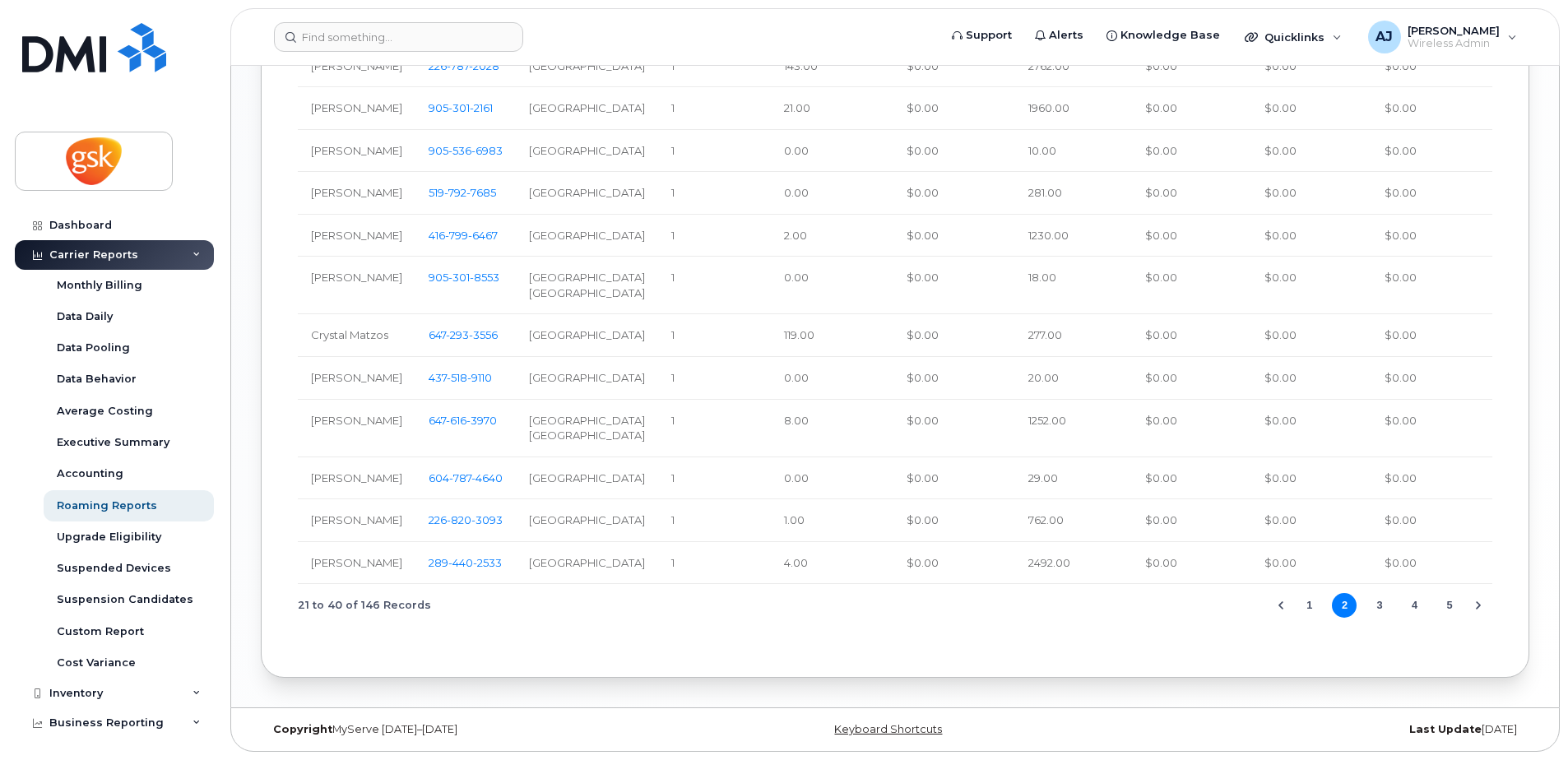
scroll to position [1576, 0]
click at [1381, 607] on button "3" at bounding box center [1380, 606] width 25 height 25
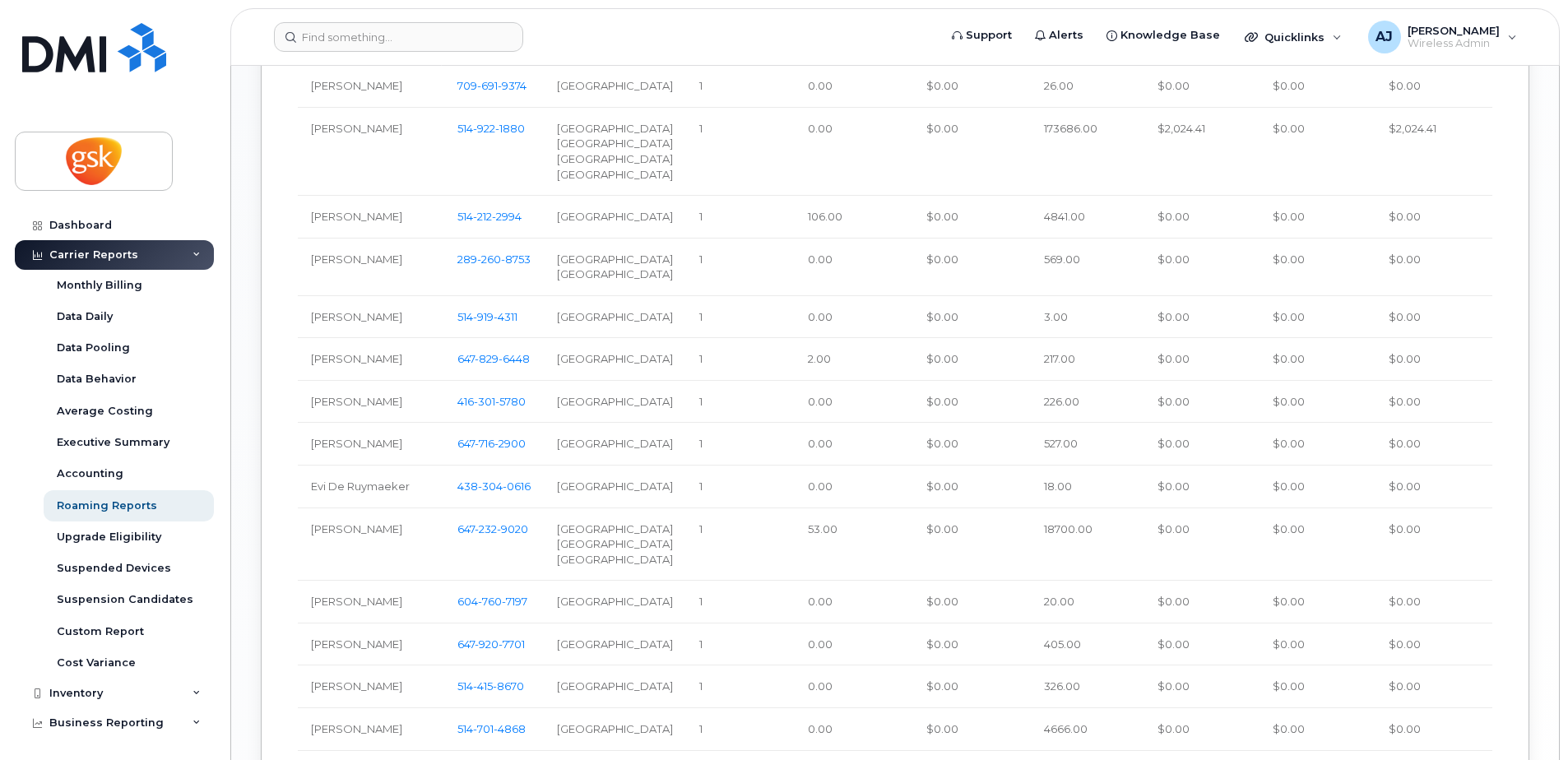
scroll to position [1113, 0]
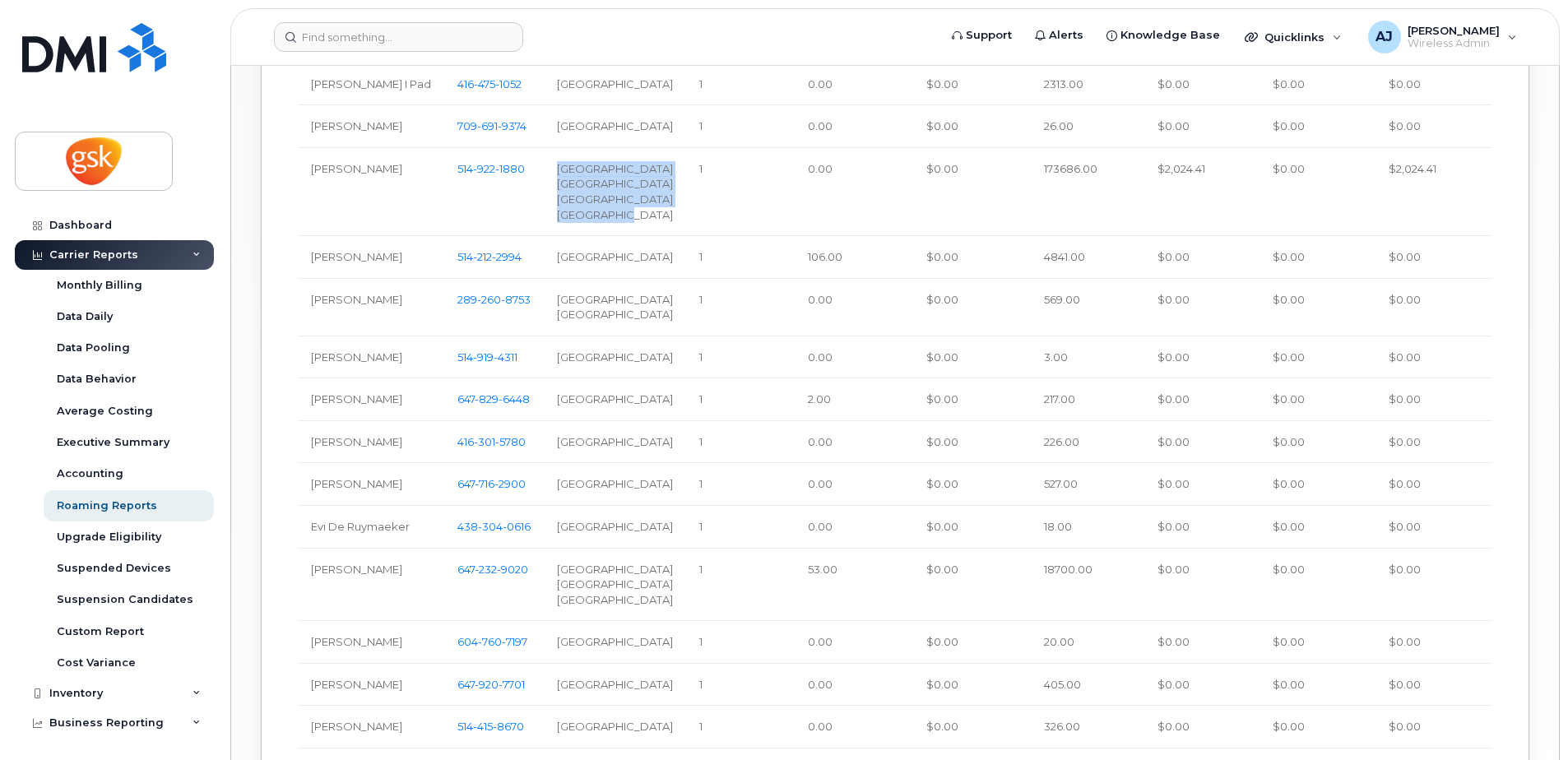
drag, startPoint x: 615, startPoint y: 276, endPoint x: 547, endPoint y: 230, distance: 82.1
click at [557, 222] on div "France Greece Lebanon Switzerland" at bounding box center [615, 191] width 116 height 61
copy div "France Greece Lebanon Switzerland"
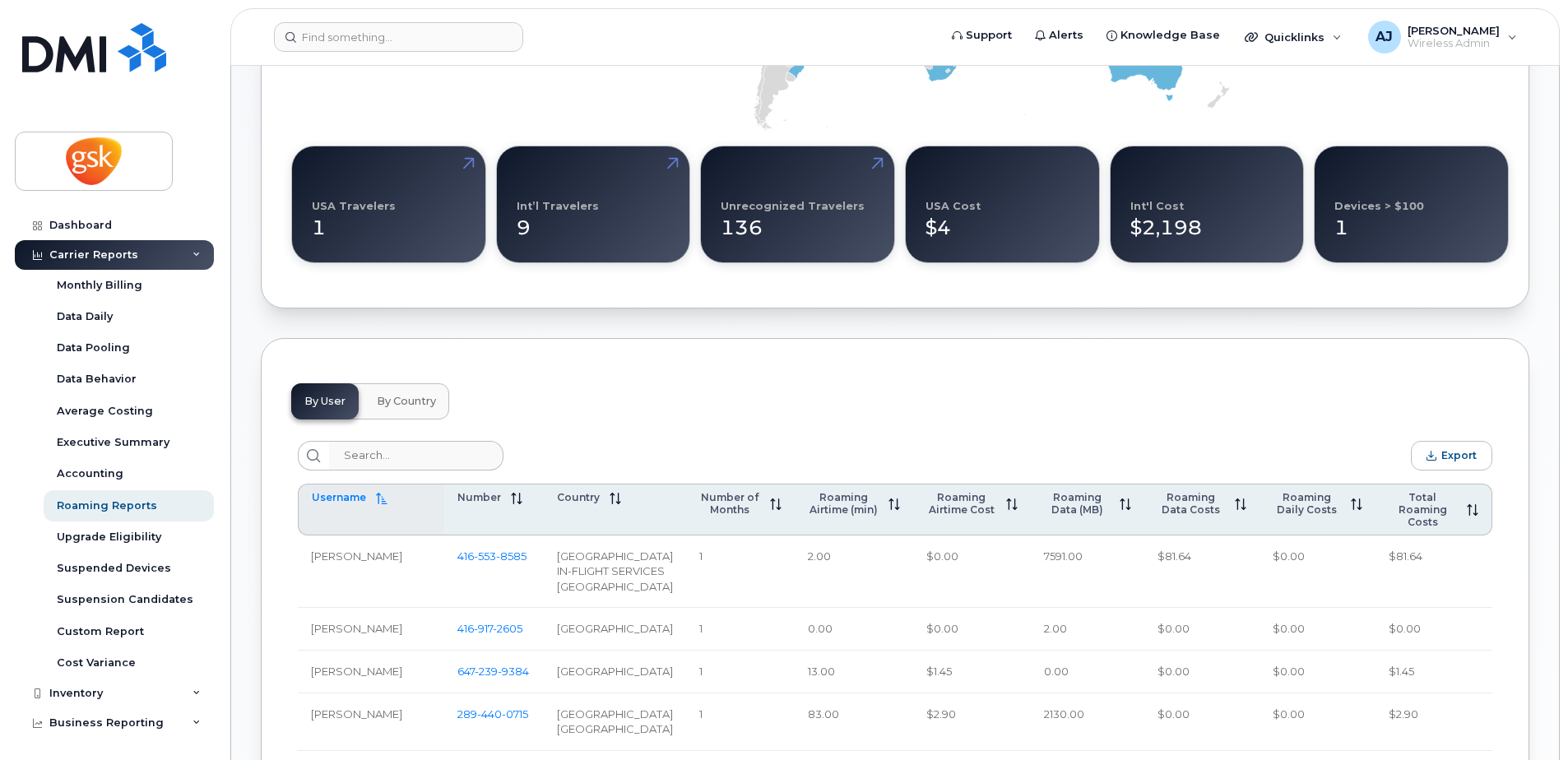
scroll to position [0, 0]
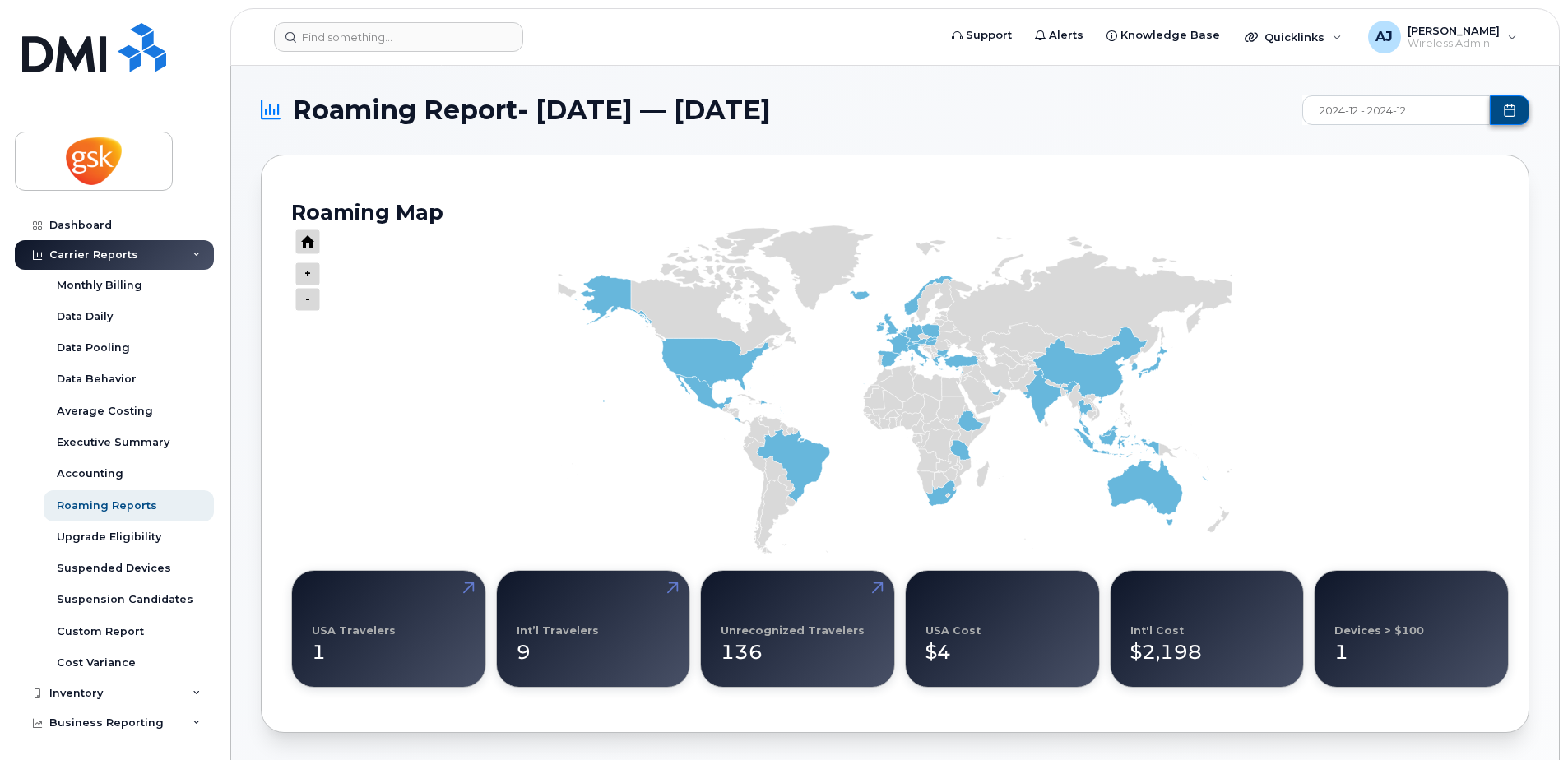
click at [1502, 111] on button "Choose Date" at bounding box center [1510, 110] width 40 height 29
click at [1498, 152] on icon "Next Year" at bounding box center [1498, 150] width 5 height 8
click at [1342, 196] on span "Jan" at bounding box center [1340, 200] width 75 height 29
click at [1342, 196] on span "Jan Jan" at bounding box center [1340, 200] width 75 height 29
type input "2025-01 - 2025-01"
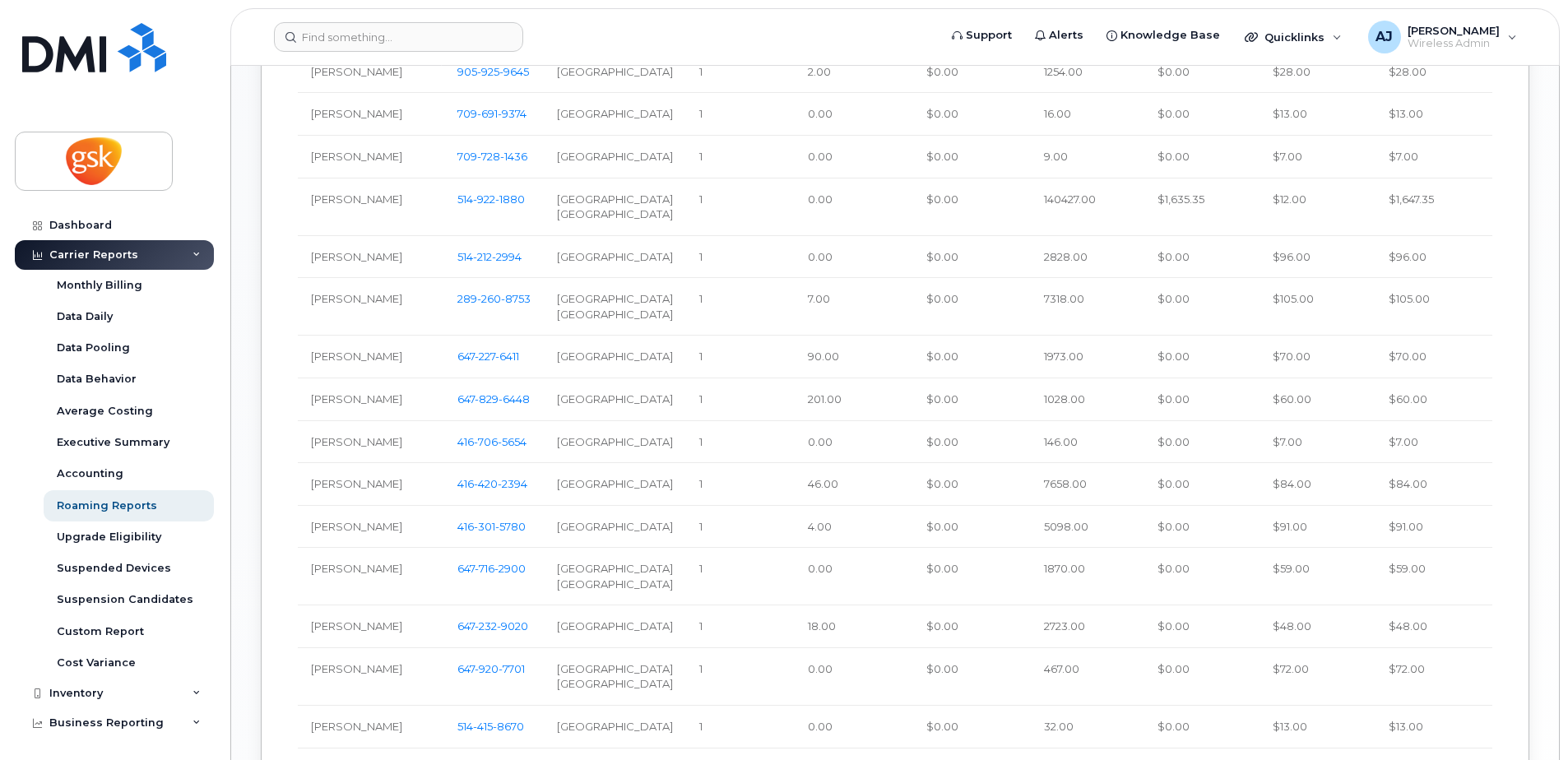
scroll to position [988, 0]
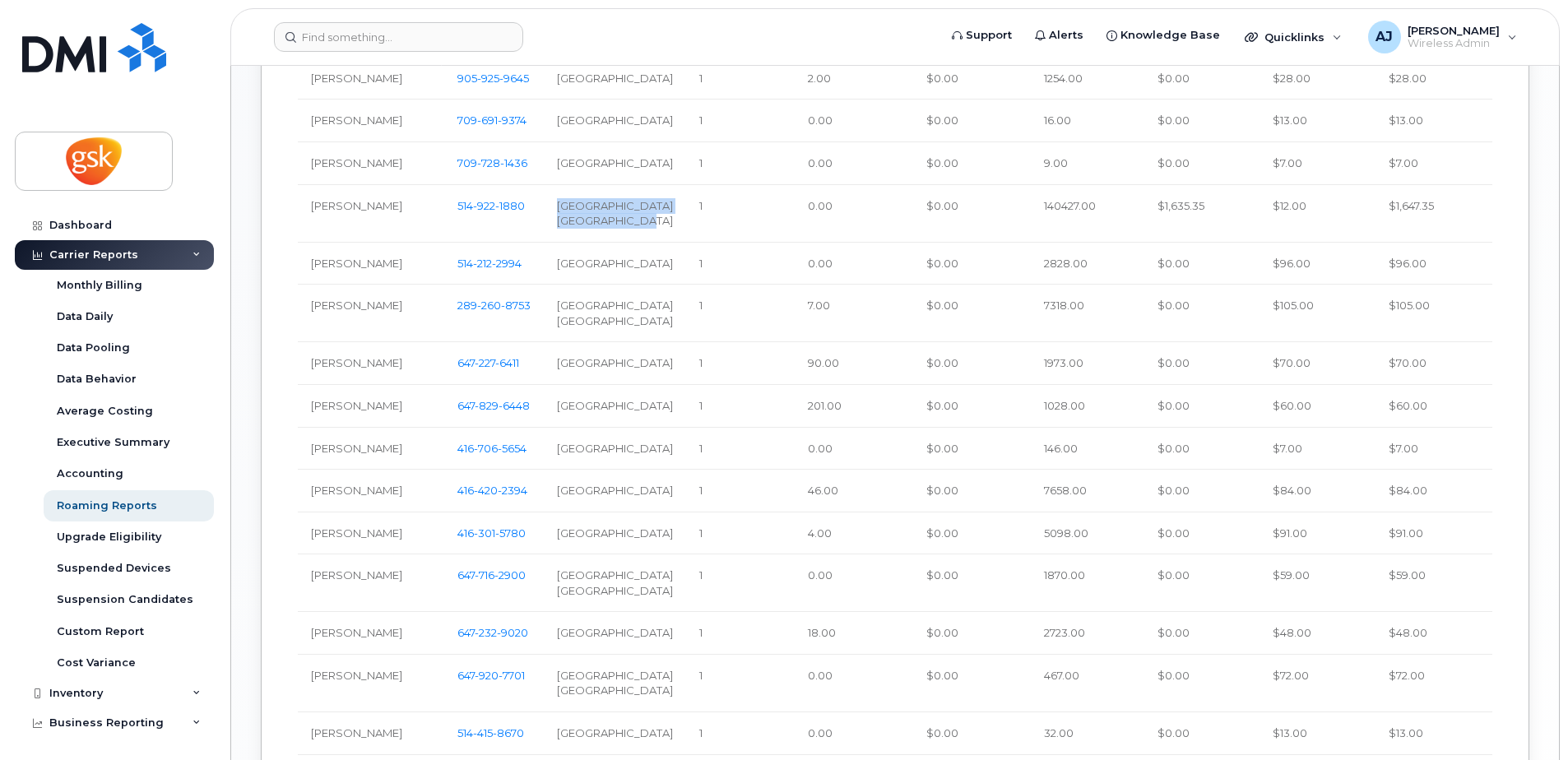
drag, startPoint x: 647, startPoint y: 298, endPoint x: 546, endPoint y: 283, distance: 102.1
click at [546, 243] on td "Lebanon United Kingdom" at bounding box center [615, 213] width 143 height 58
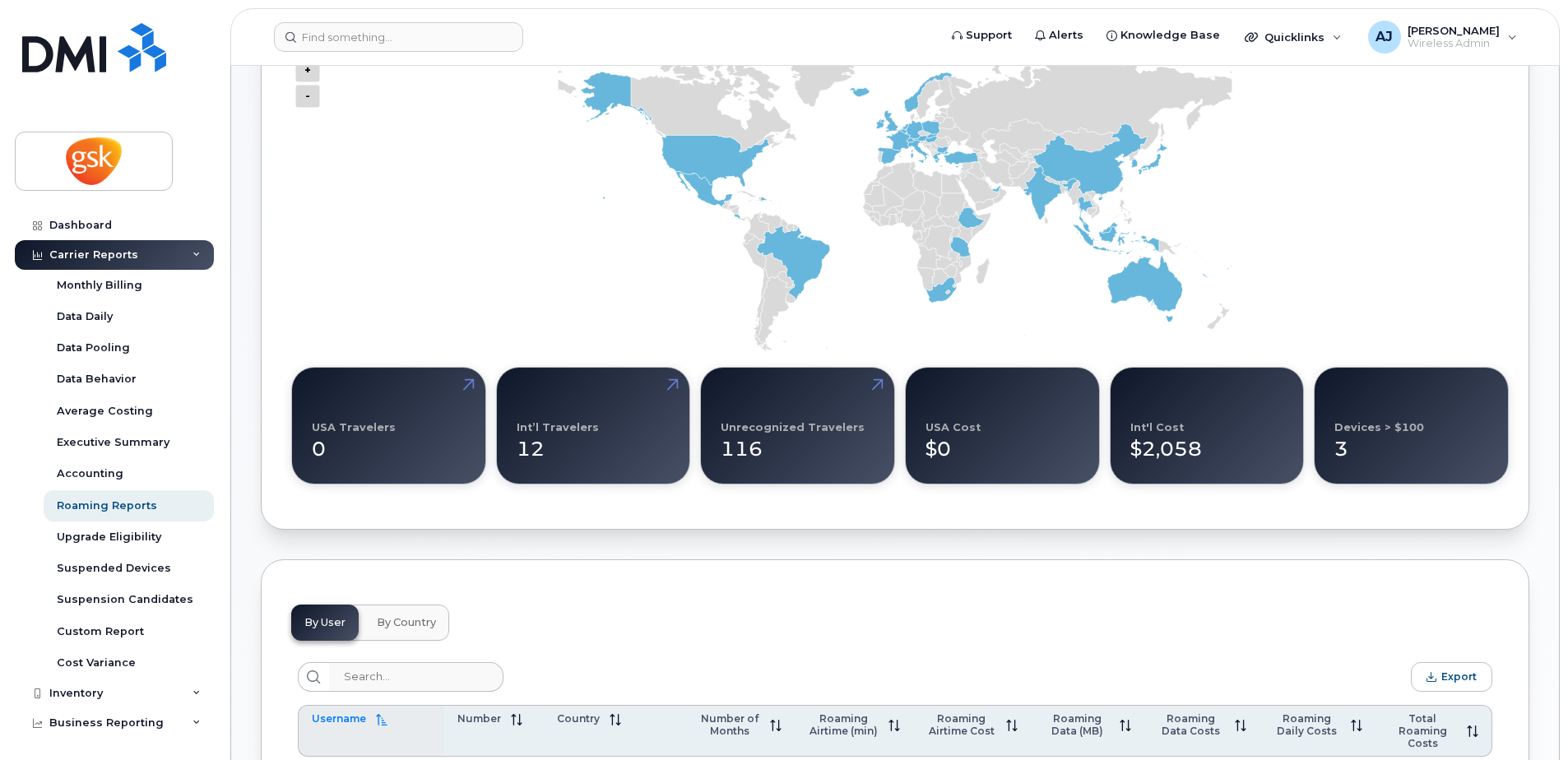
scroll to position [0, 0]
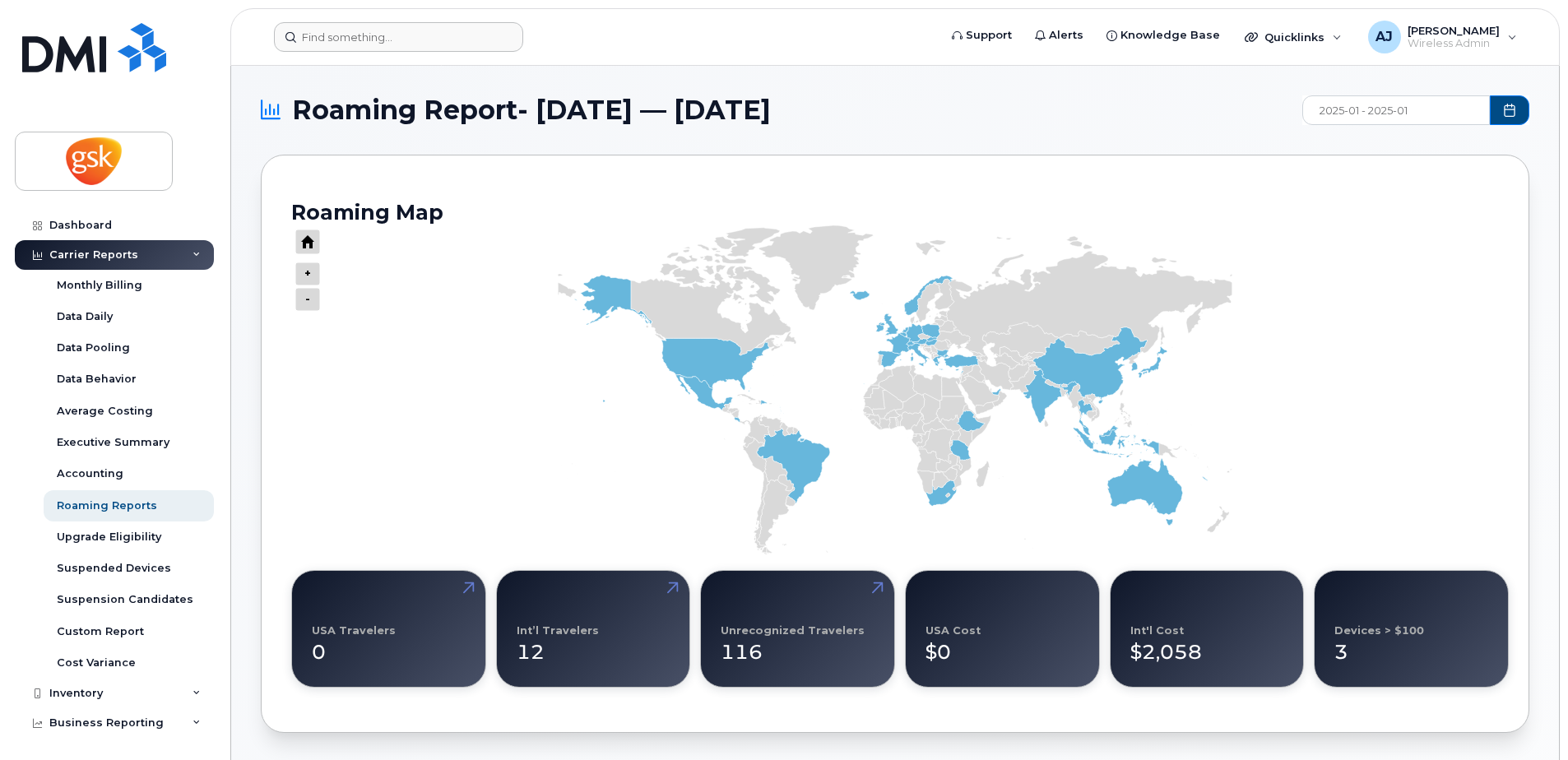
click at [850, 29] on form at bounding box center [601, 36] width 654 height 29
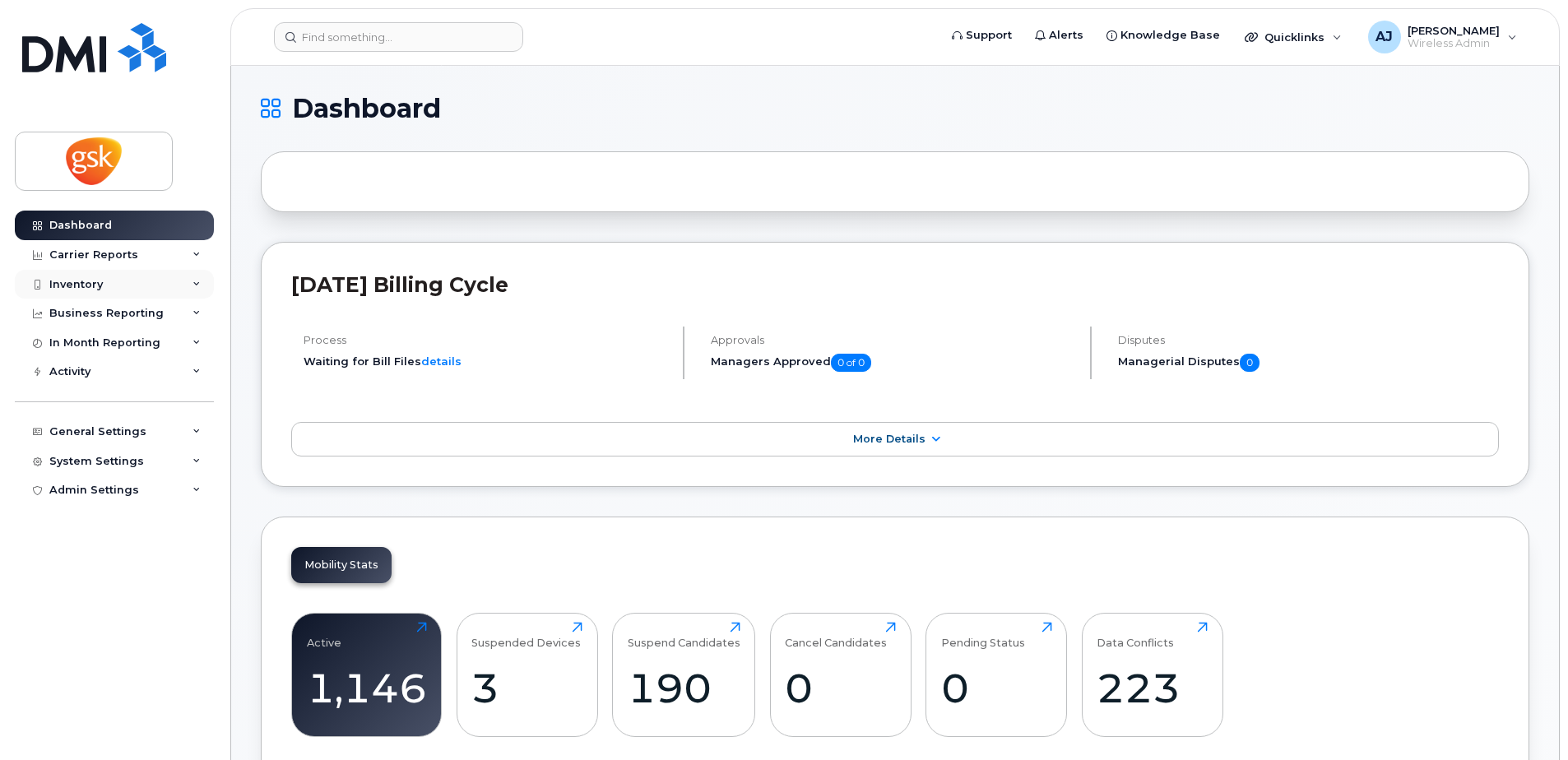
click at [98, 282] on div "Inventory" at bounding box center [76, 284] width 53 height 13
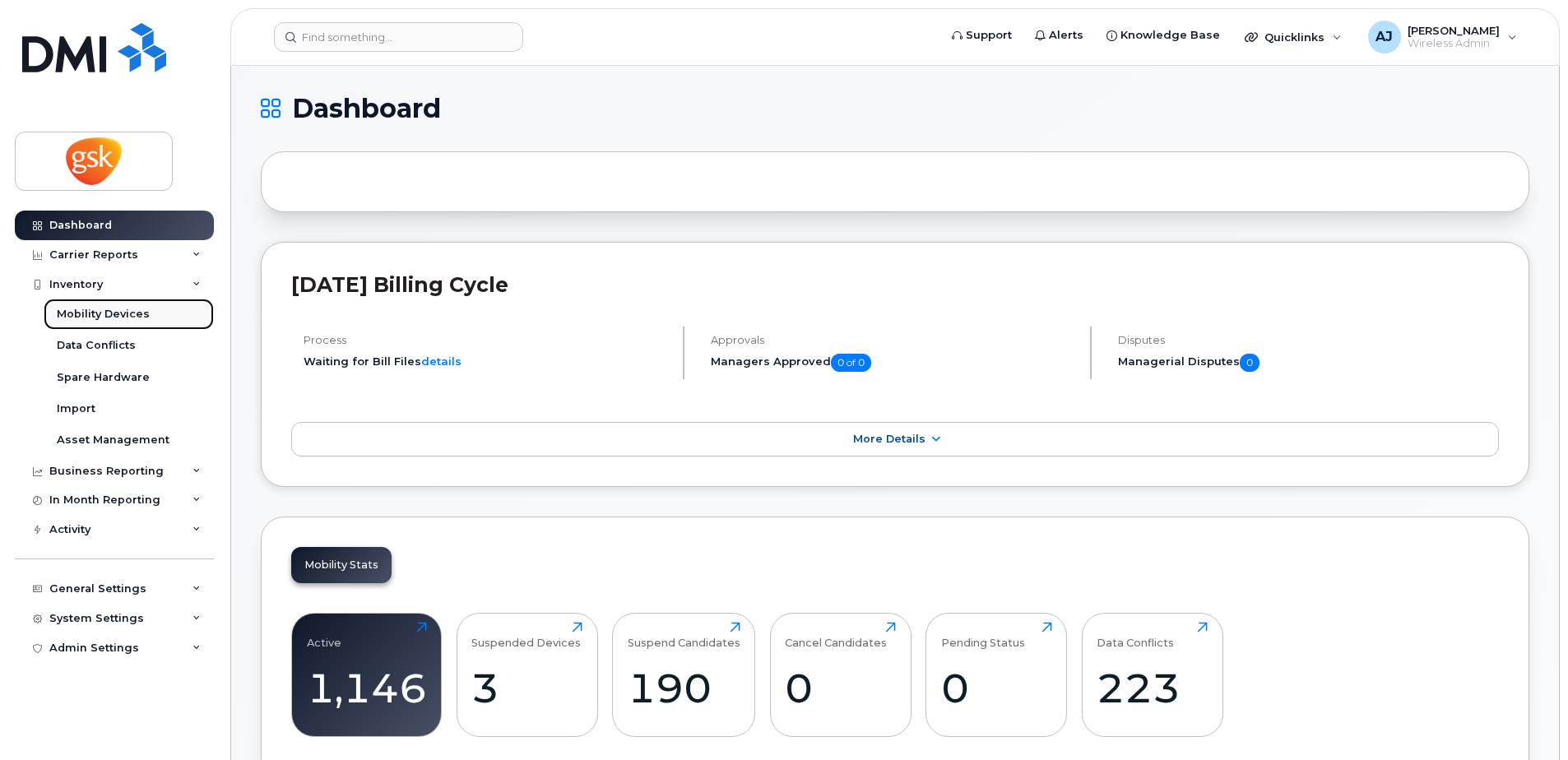
click at [97, 318] on div "Mobility Devices" at bounding box center [103, 314] width 93 height 15
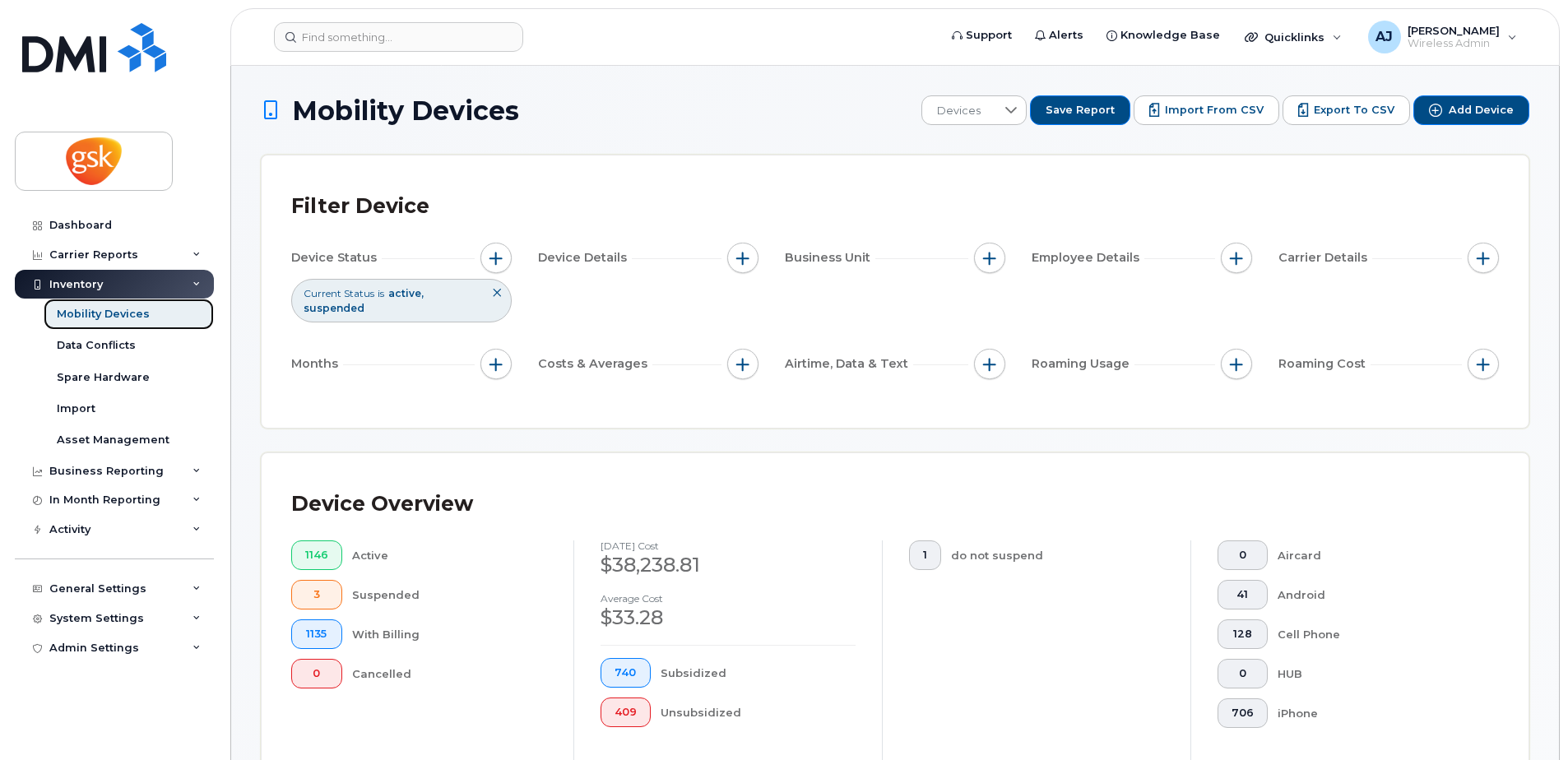
scroll to position [411, 0]
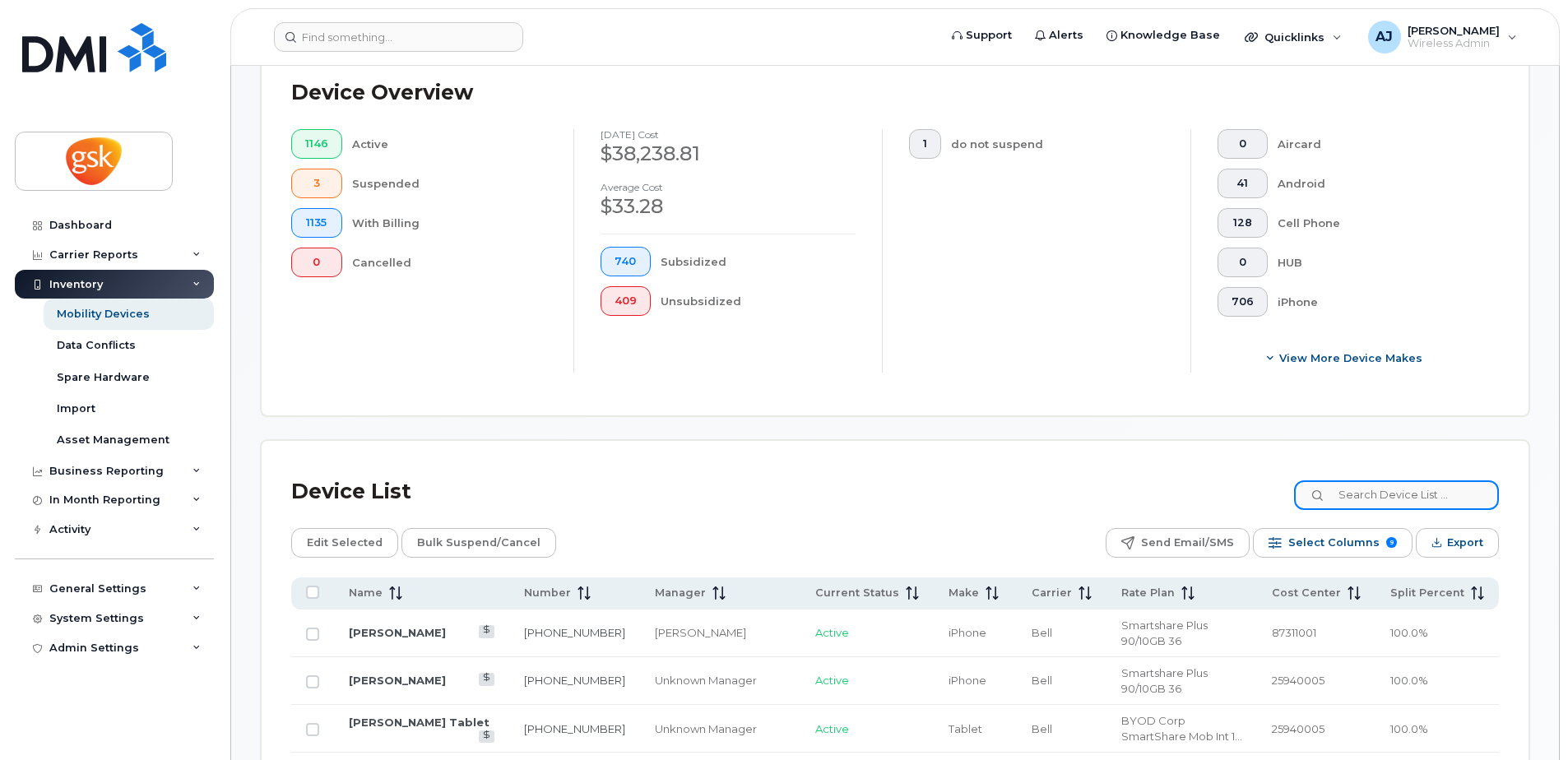
click at [1379, 499] on input at bounding box center [1396, 494] width 205 height 29
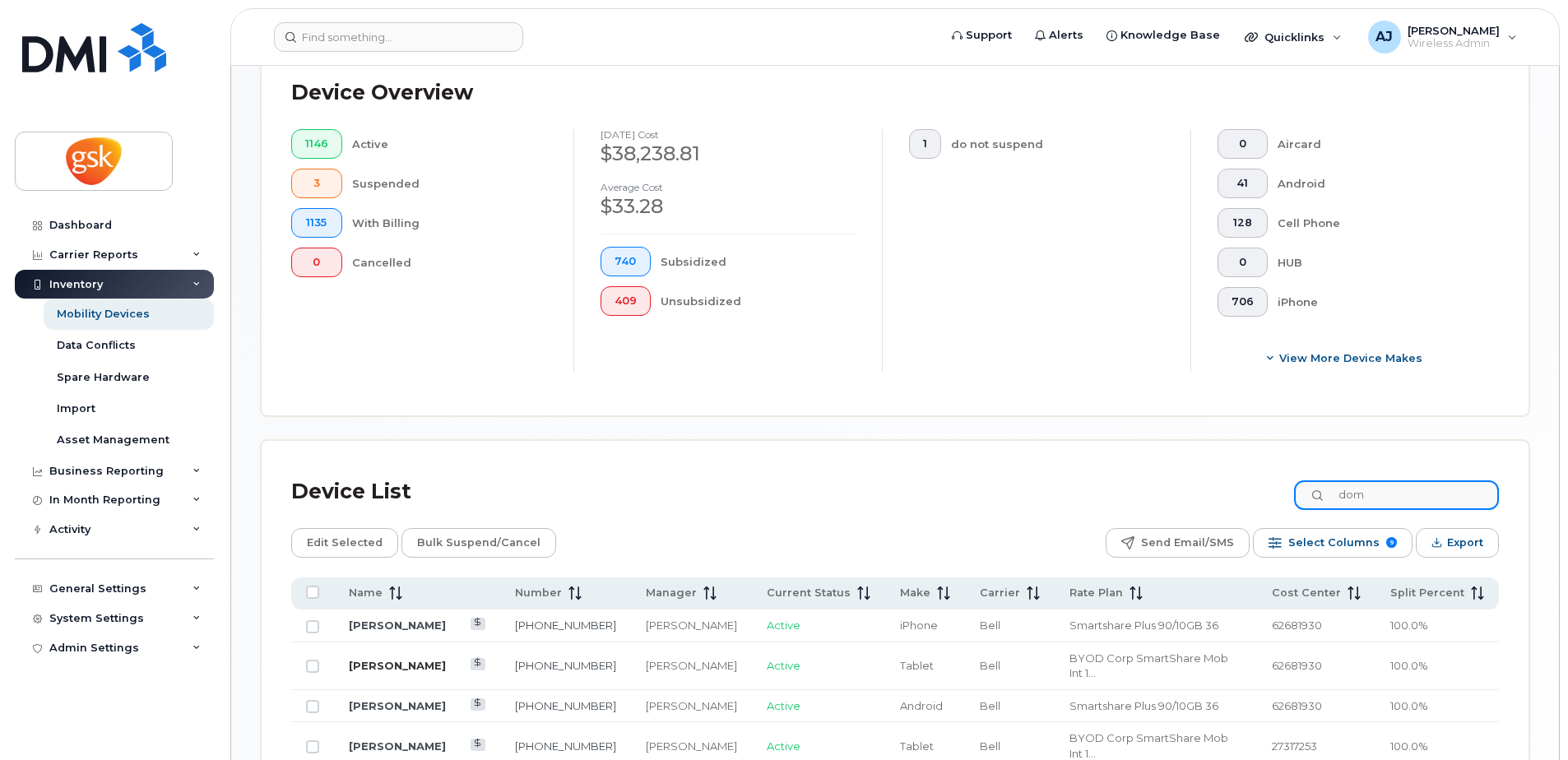
type input "dom"
click at [398, 659] on link "[PERSON_NAME]" at bounding box center [398, 665] width 97 height 13
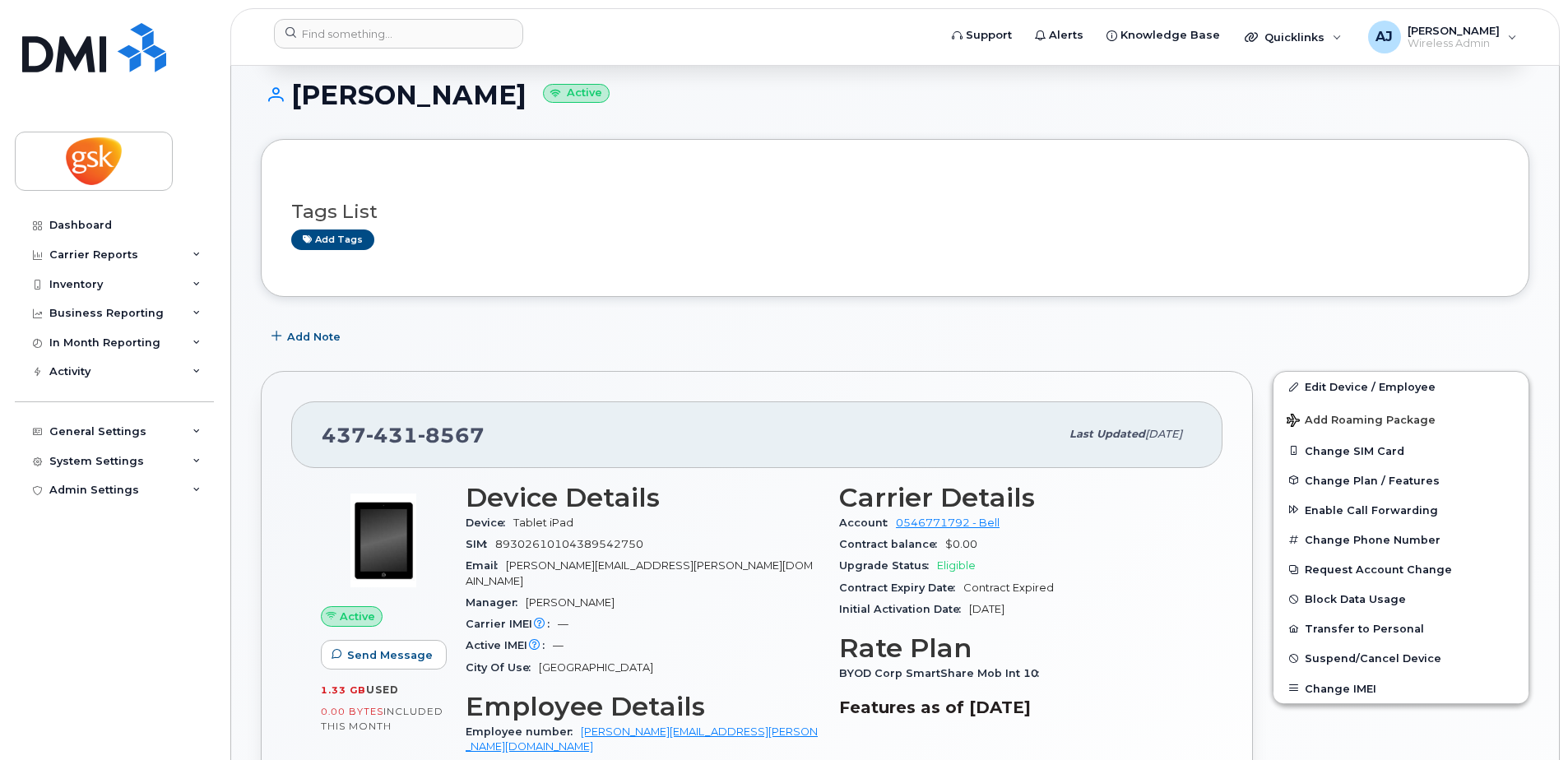
scroll to position [247, 0]
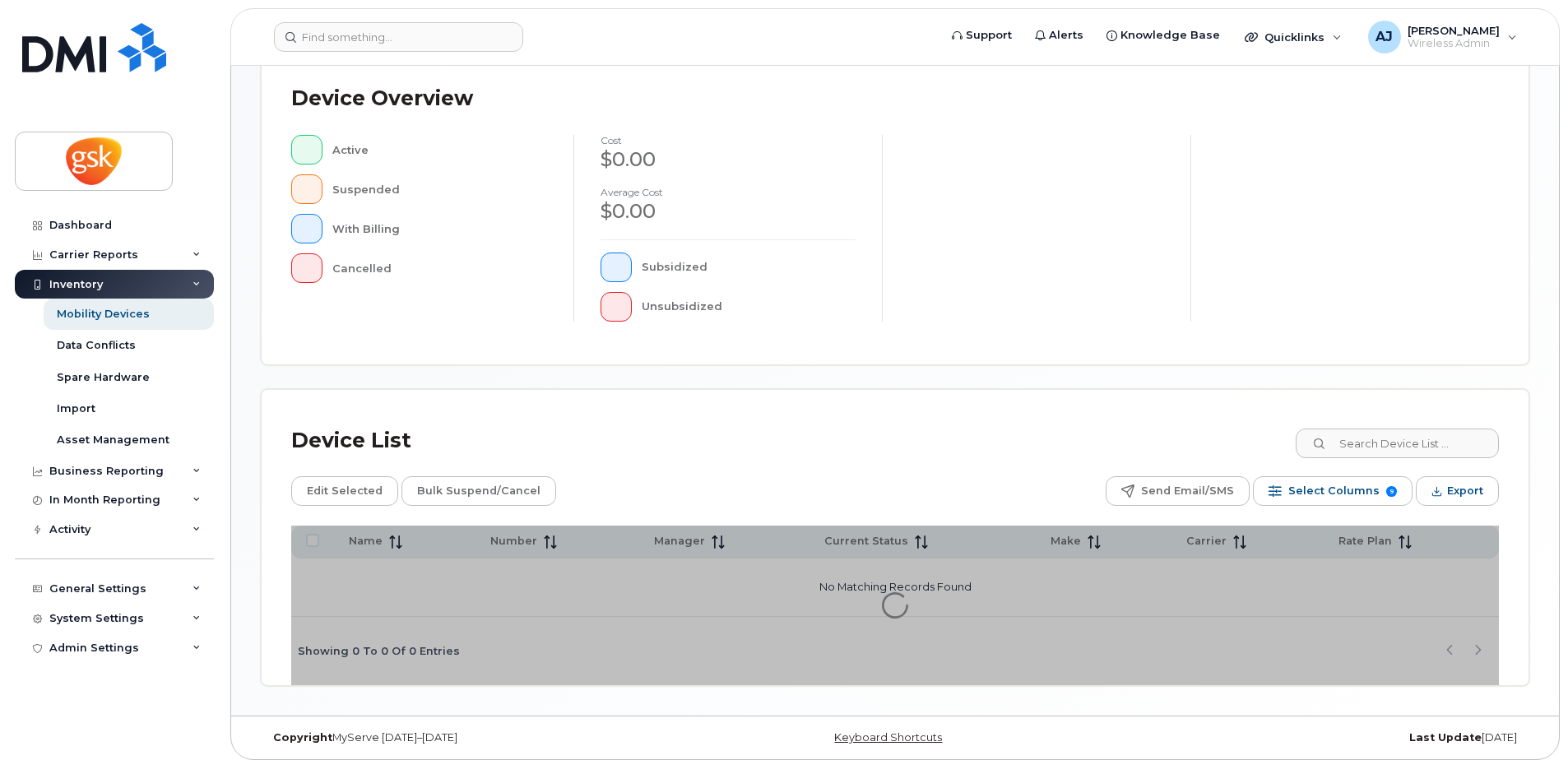
scroll to position [371, 0]
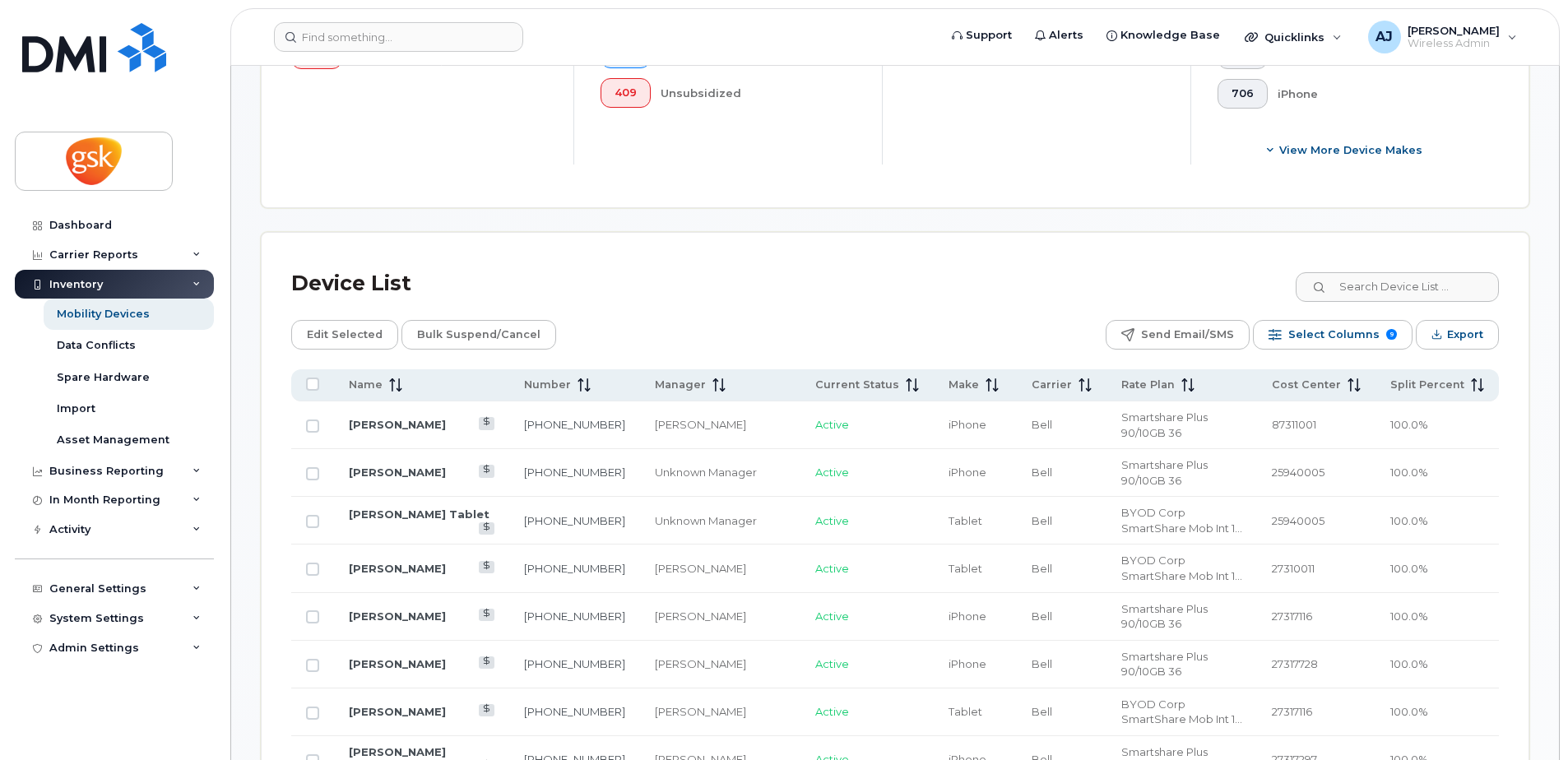
scroll to position [700, 0]
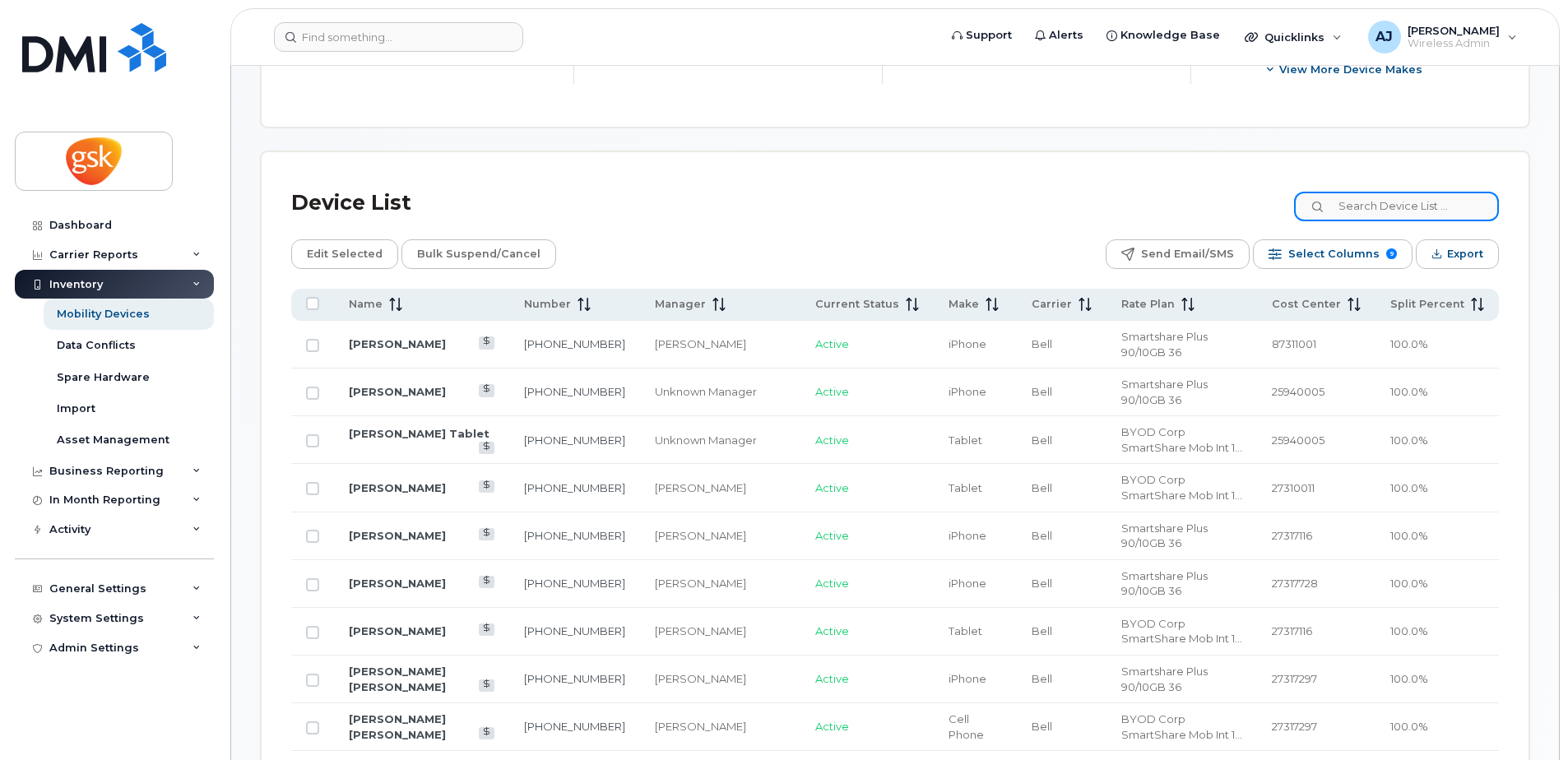
click at [1404, 214] on input at bounding box center [1396, 206] width 205 height 29
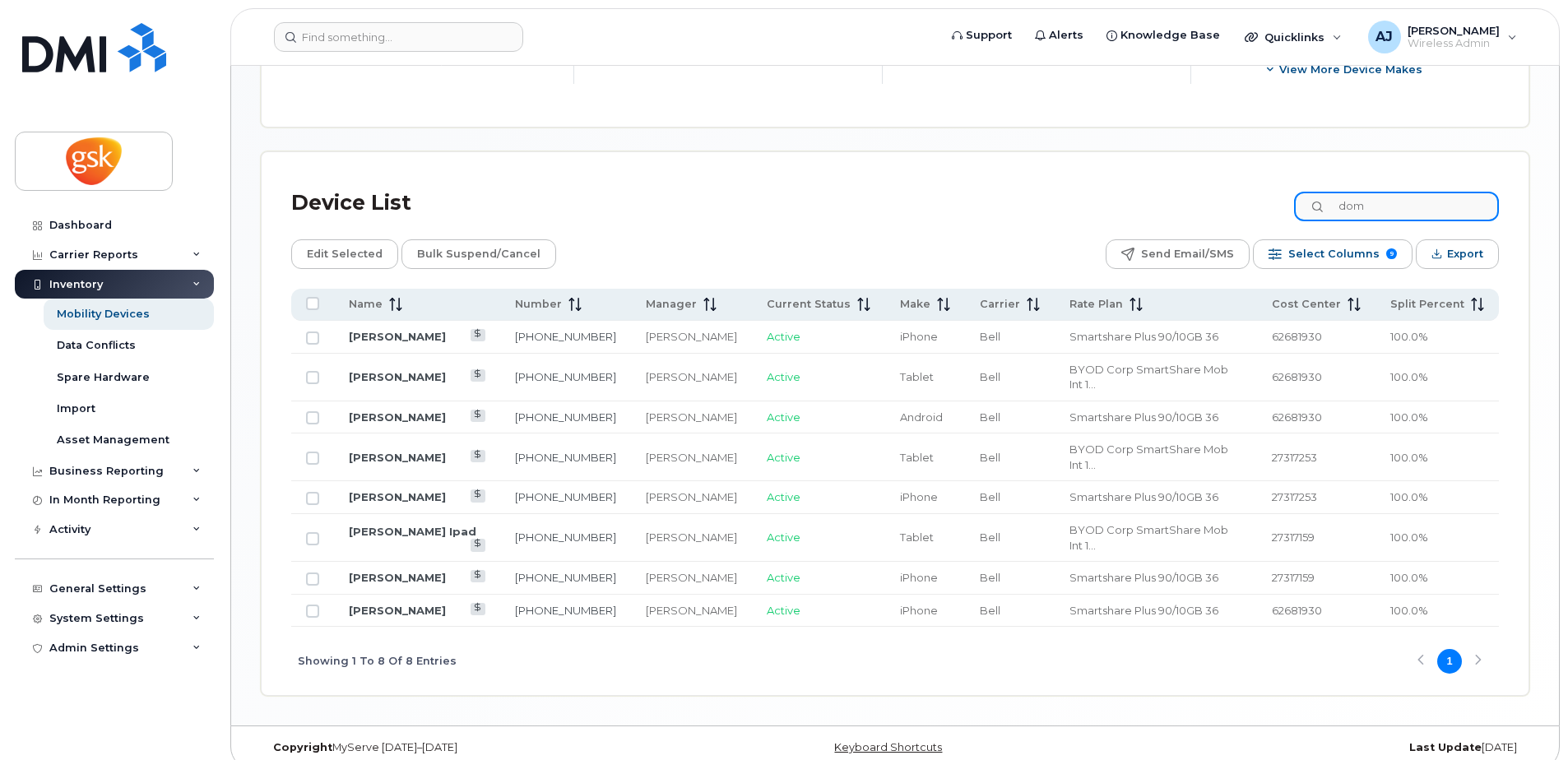
scroll to position [672, 0]
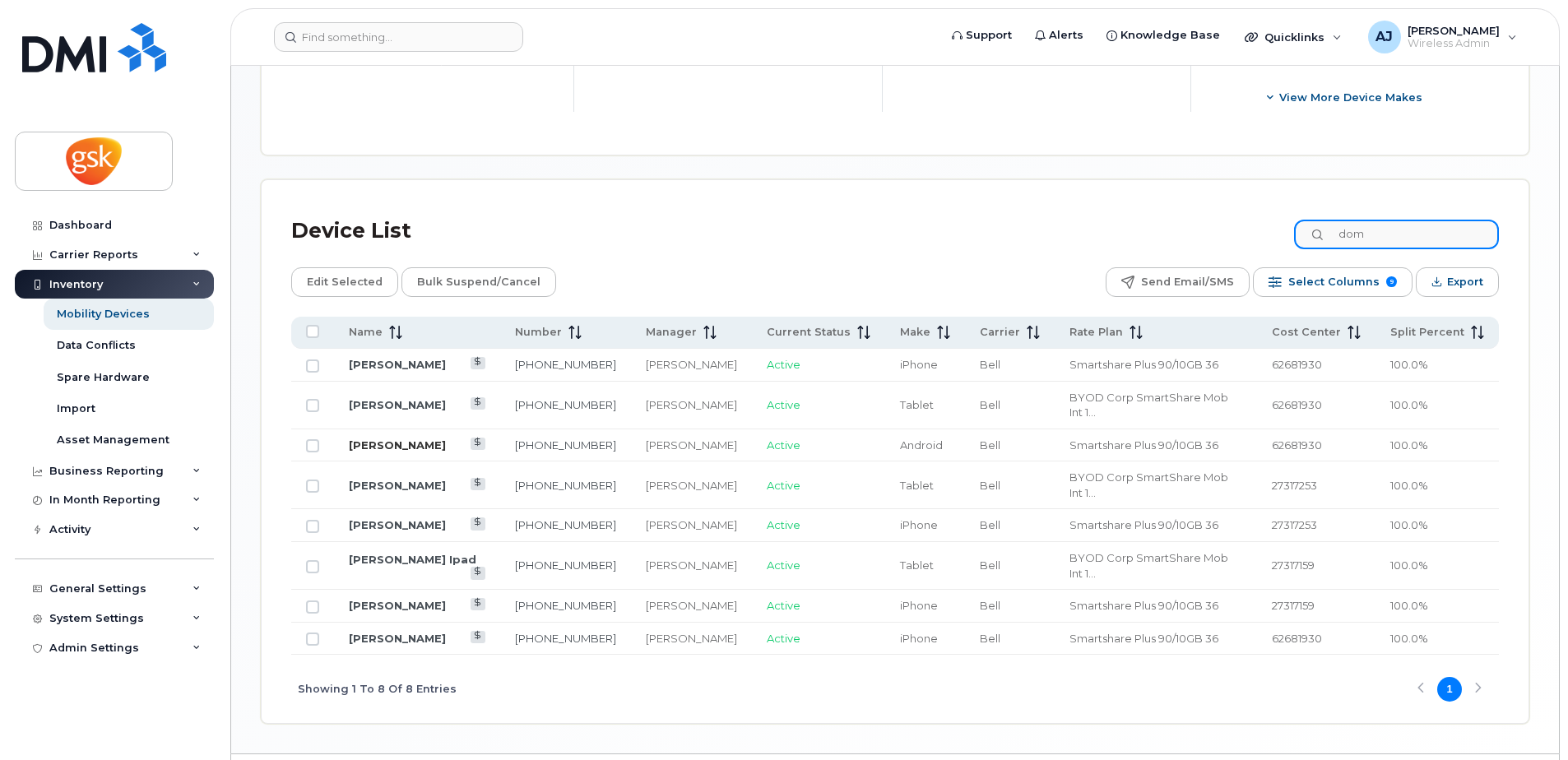
type input "dom"
click at [390, 438] on link "[PERSON_NAME]" at bounding box center [398, 445] width 97 height 13
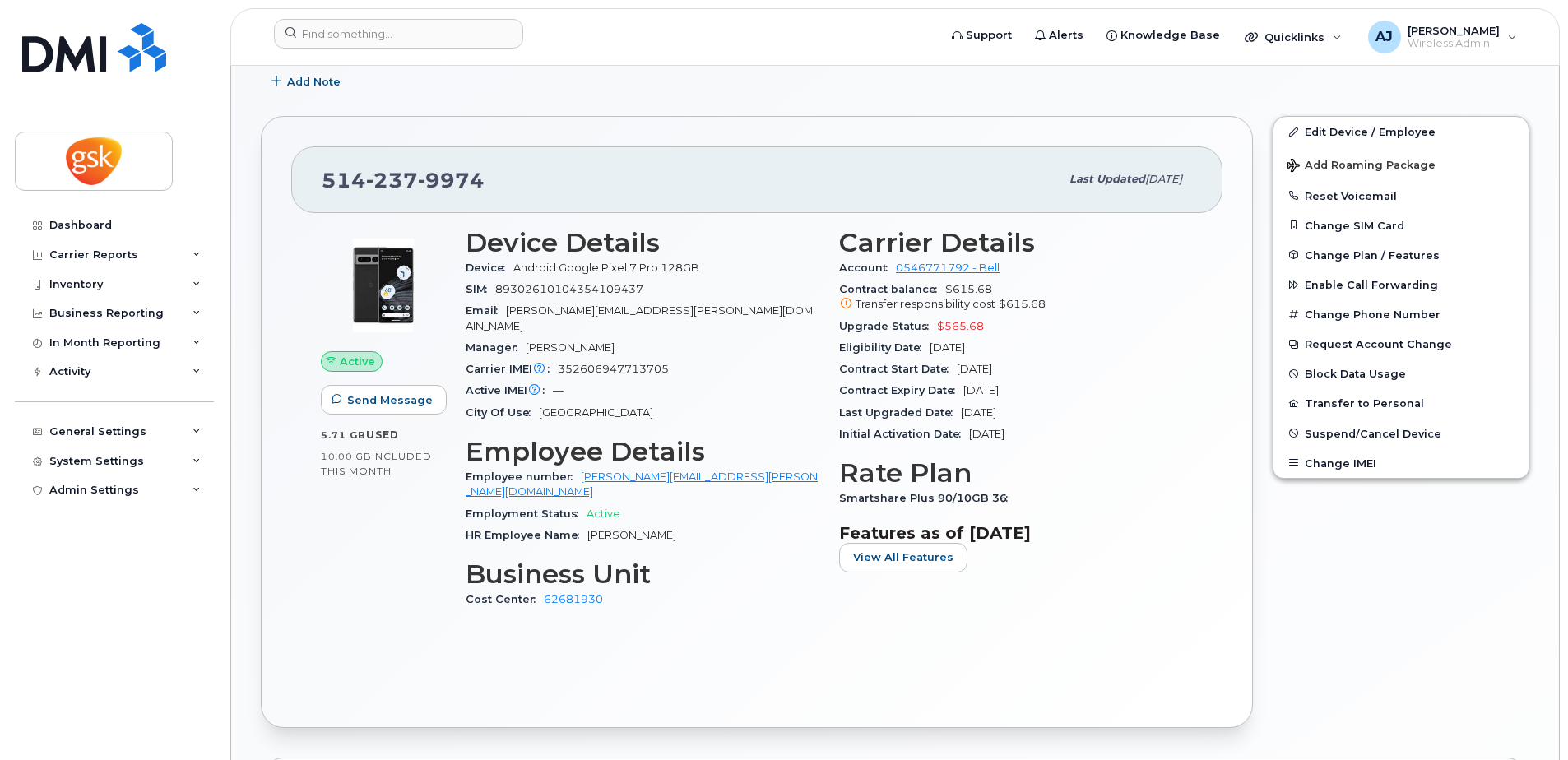
scroll to position [411, 0]
